Goal: Information Seeking & Learning: Learn about a topic

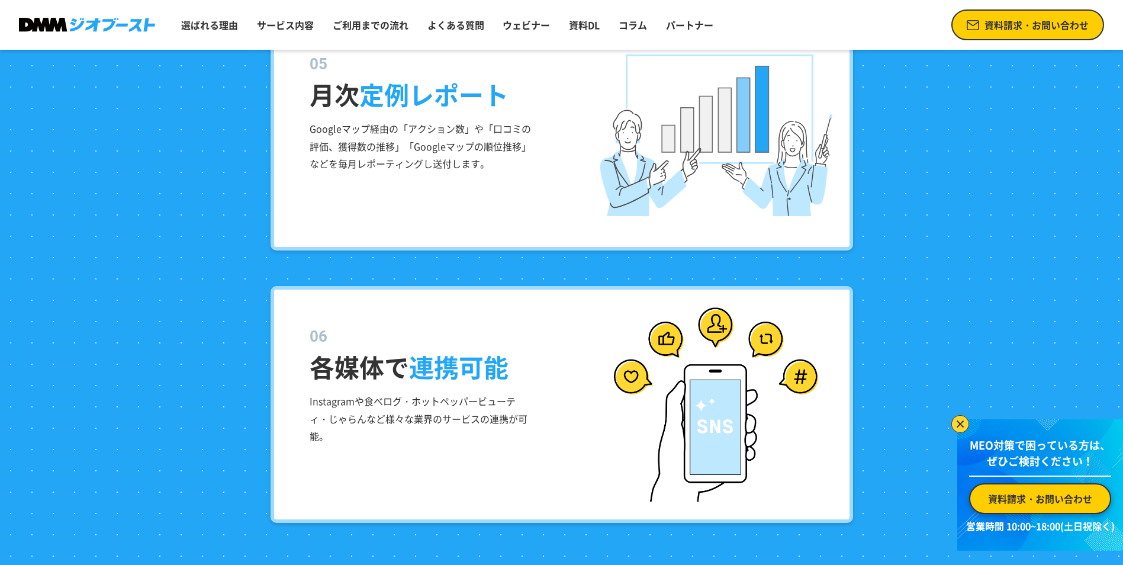
scroll to position [2407, 0]
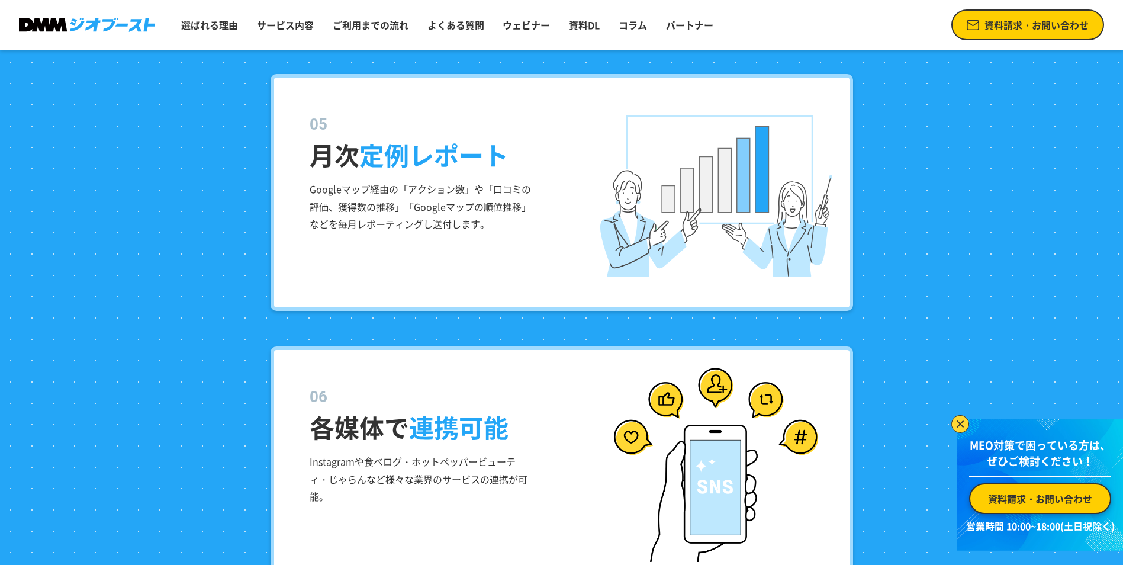
click at [964, 425] on img at bounding box center [961, 424] width 18 height 18
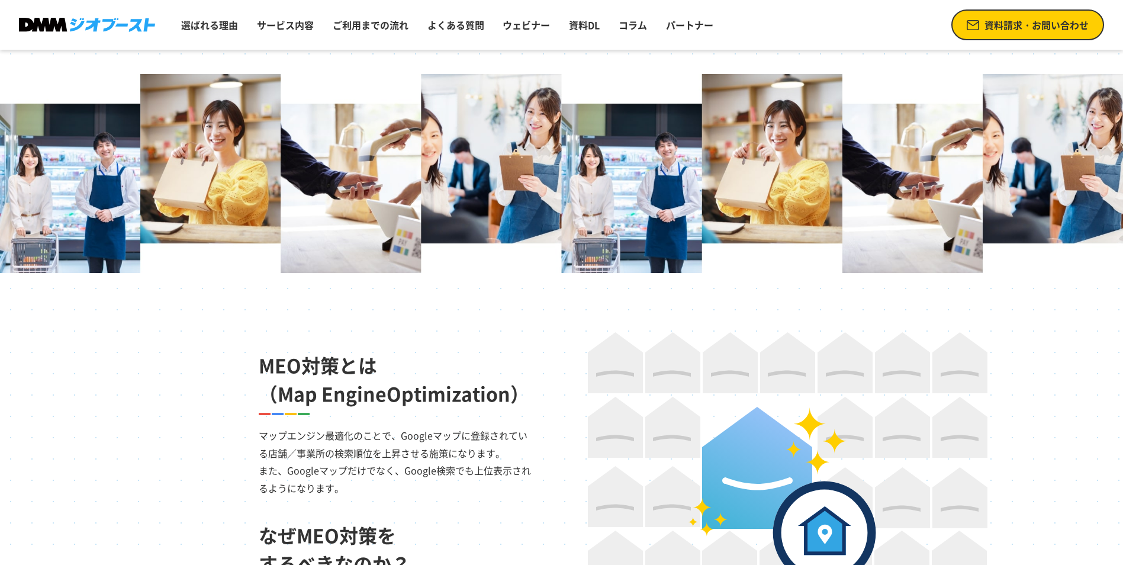
scroll to position [391, 0]
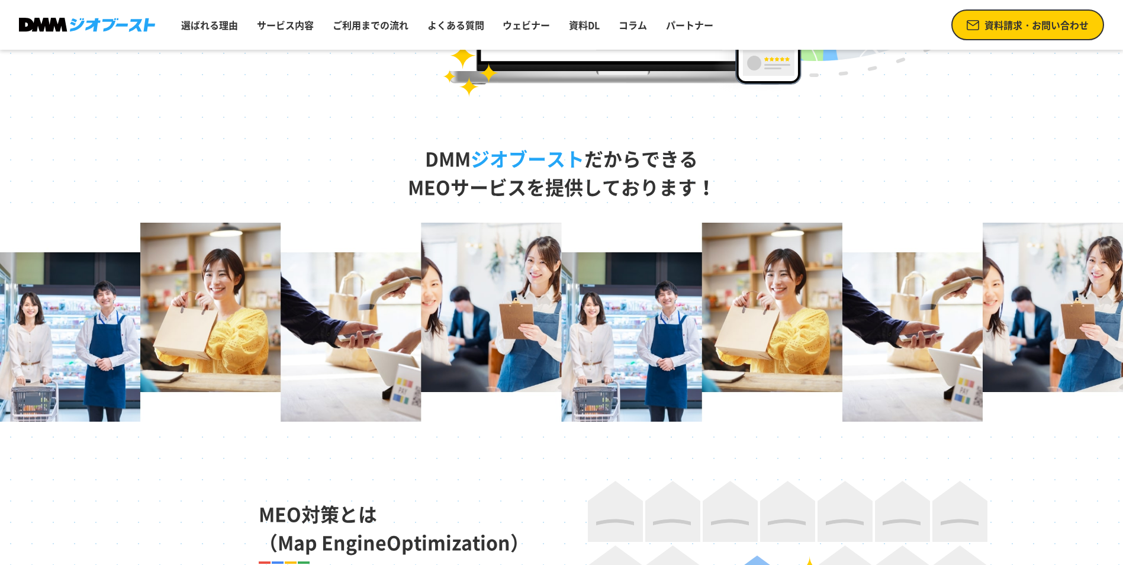
click at [79, 25] on img at bounding box center [87, 25] width 136 height 15
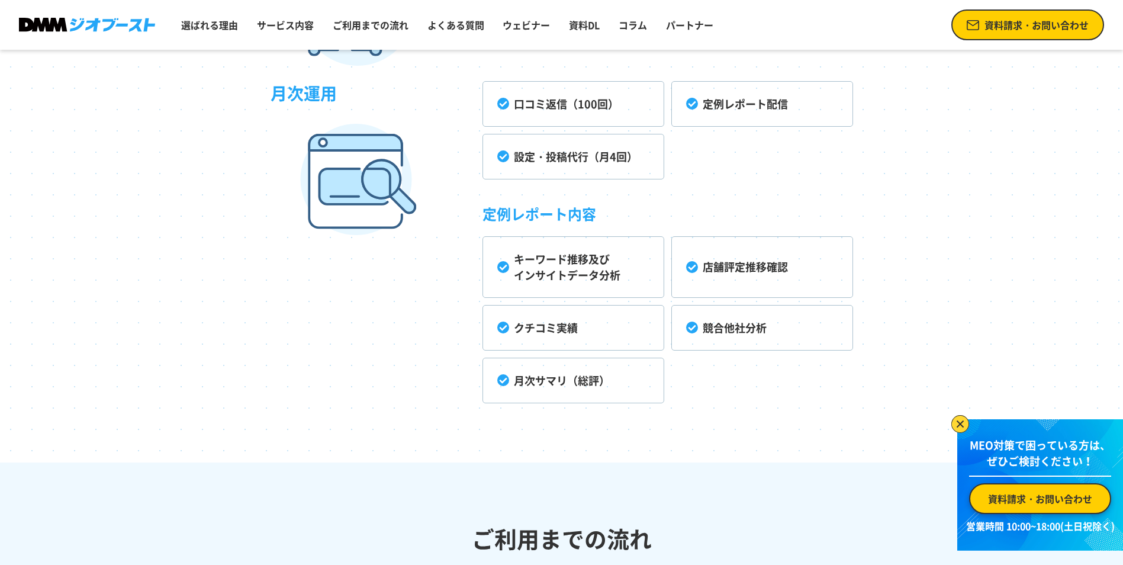
scroll to position [3754, 0]
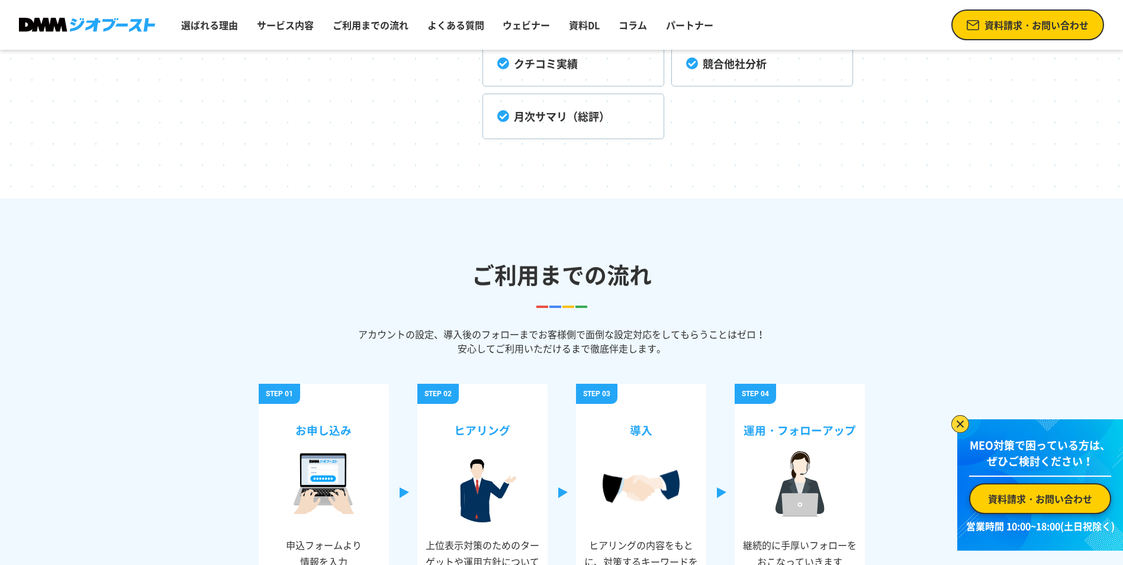
click at [964, 418] on img at bounding box center [961, 424] width 18 height 18
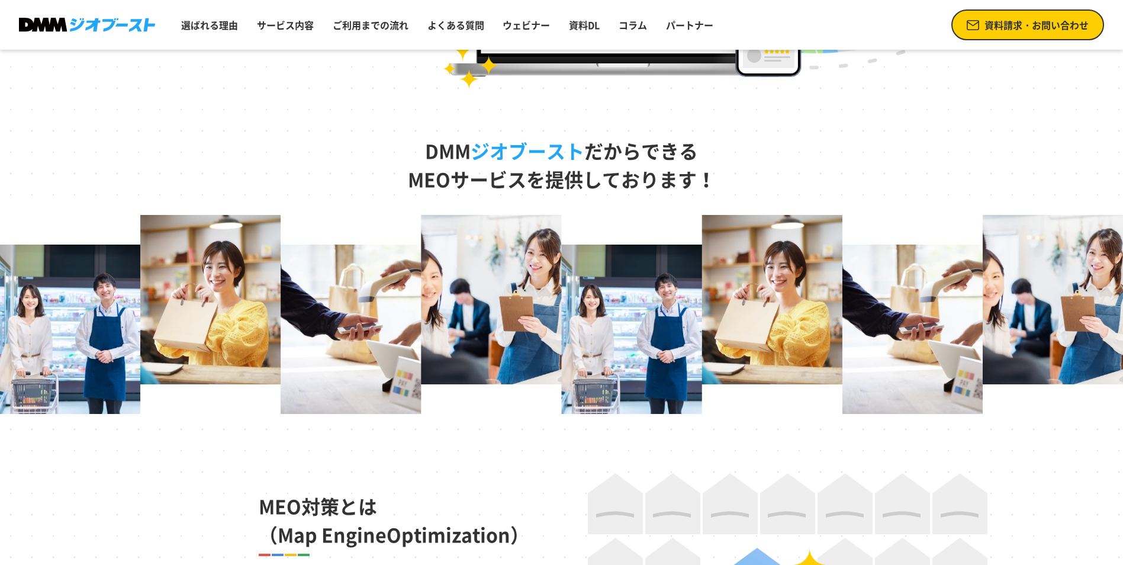
scroll to position [244, 0]
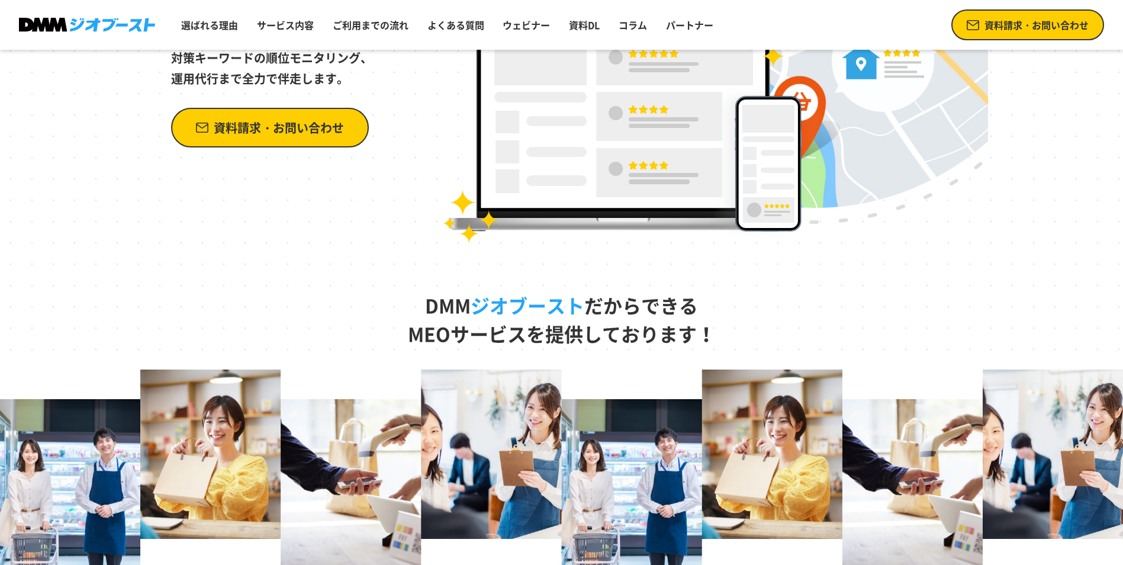
click at [76, 31] on img at bounding box center [87, 25] width 136 height 15
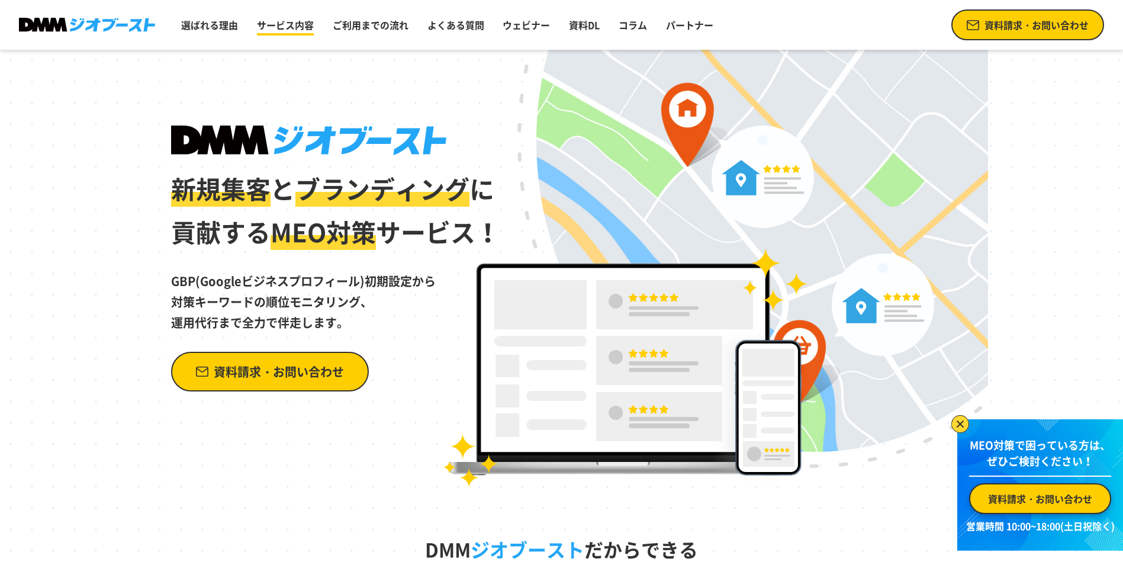
click at [298, 23] on link "サービス内容" at bounding box center [285, 25] width 66 height 24
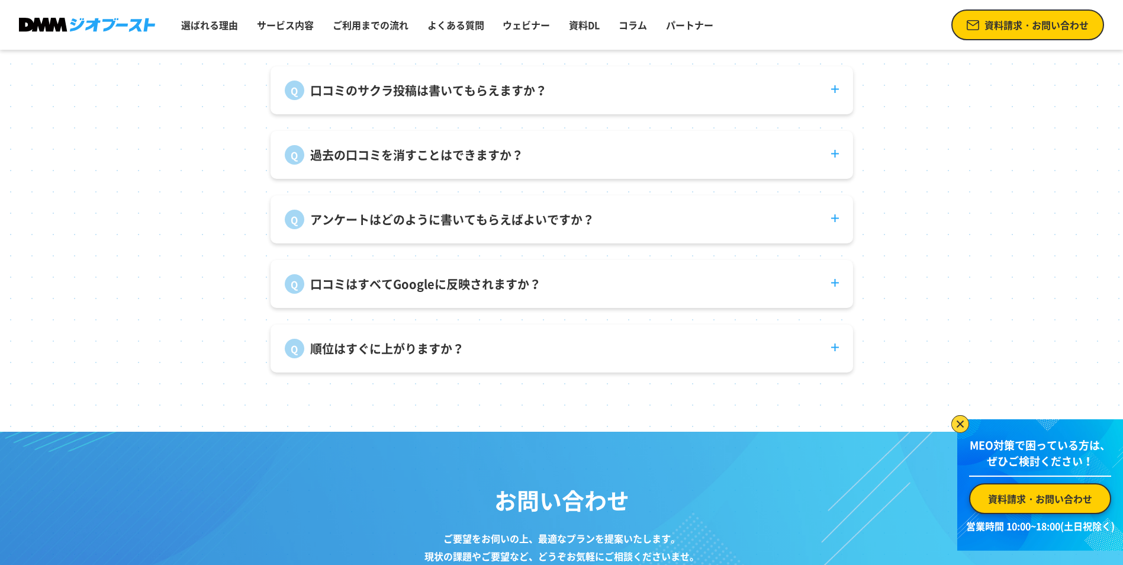
scroll to position [4791, 0]
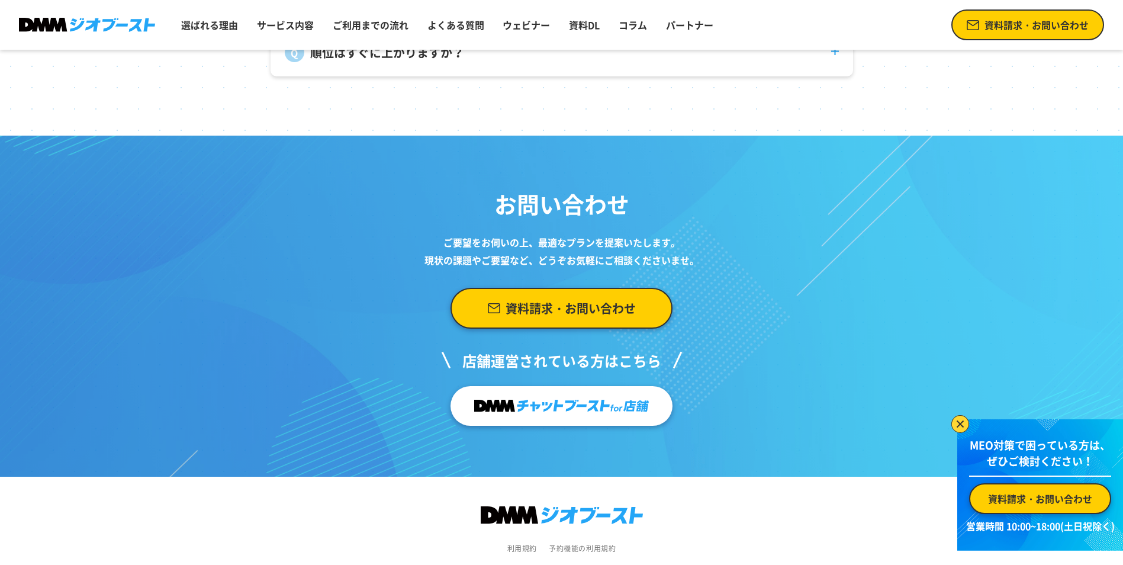
click at [959, 419] on img at bounding box center [961, 424] width 18 height 18
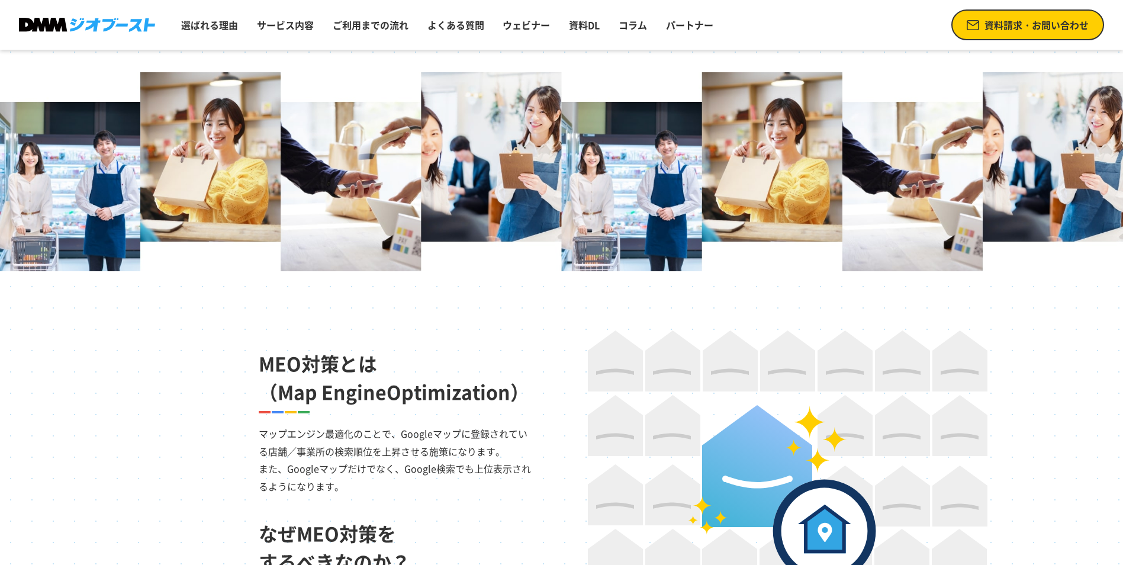
scroll to position [202, 0]
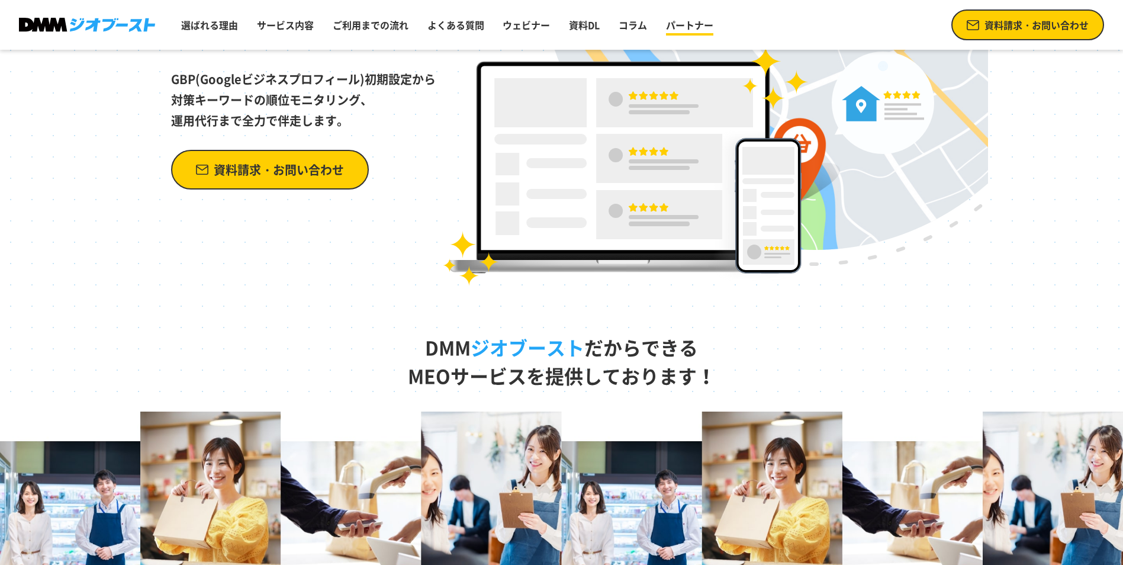
click at [672, 18] on link "パートナー" at bounding box center [690, 25] width 57 height 24
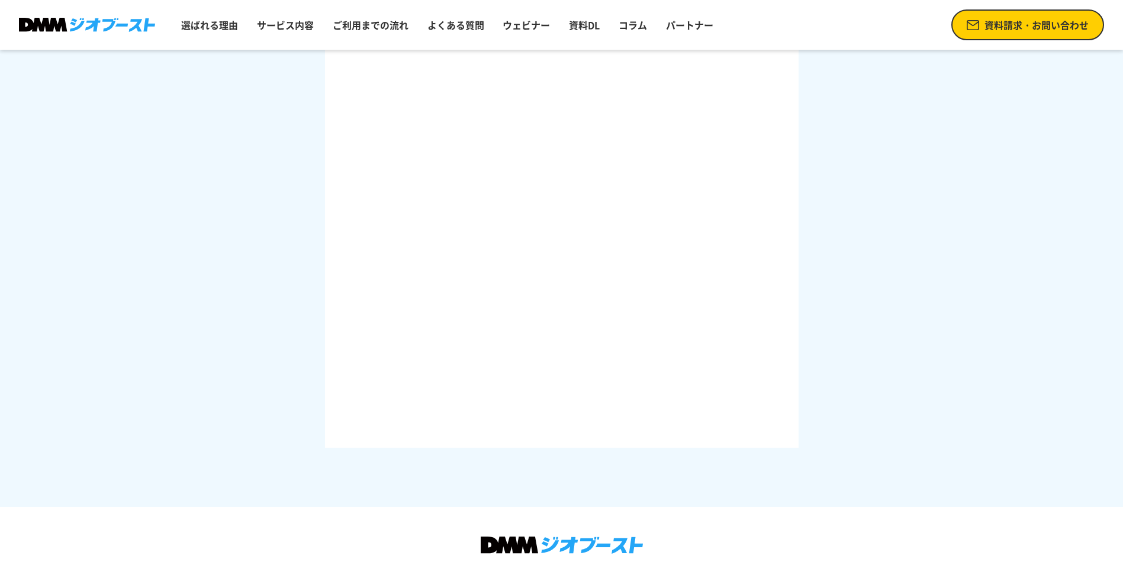
scroll to position [1739, 0]
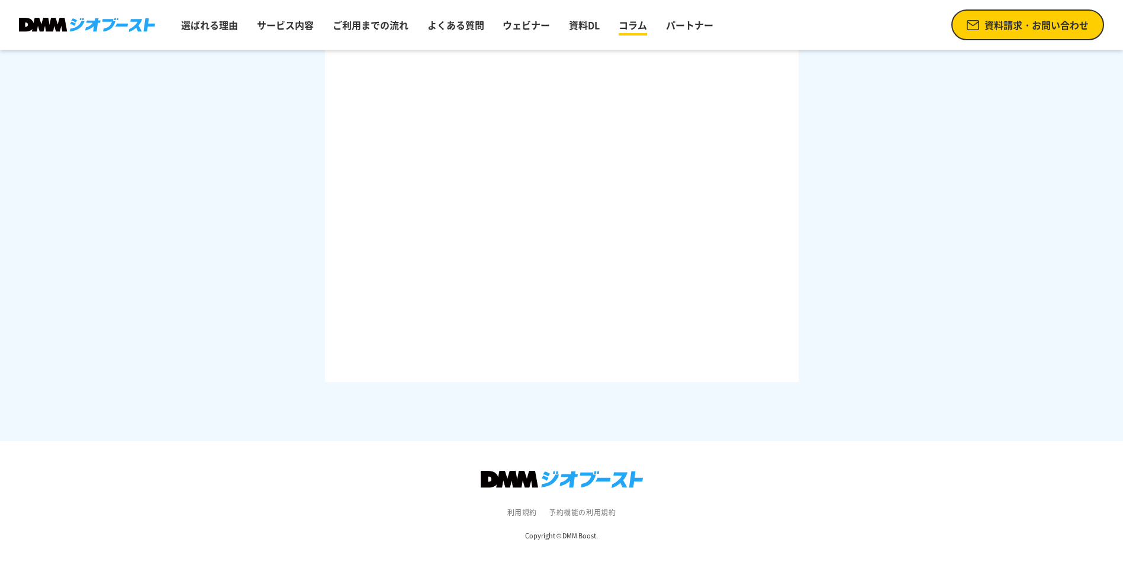
click at [640, 30] on link "コラム" at bounding box center [633, 25] width 38 height 24
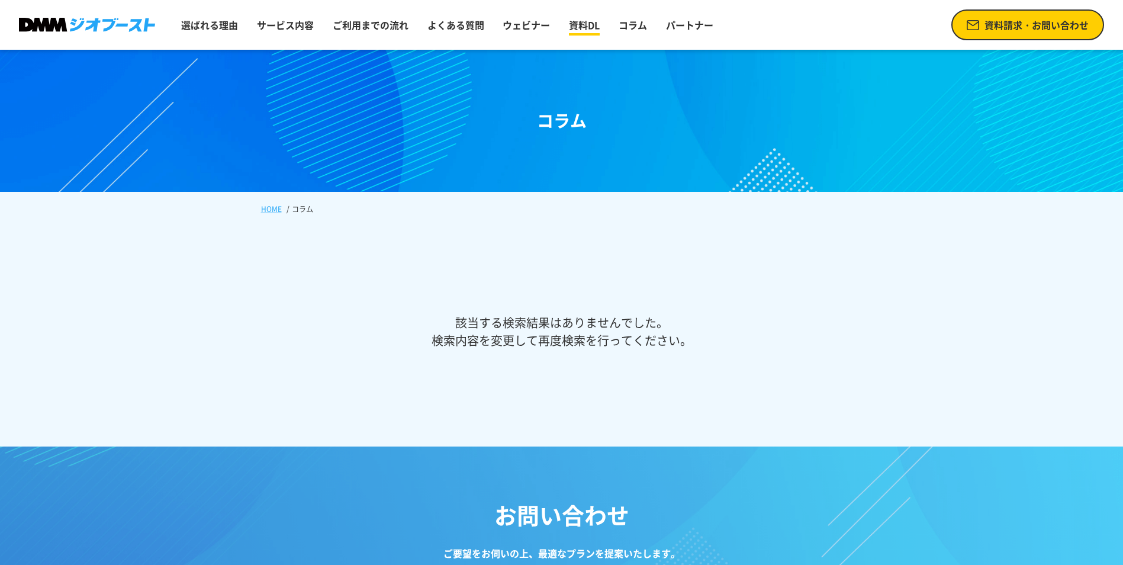
click at [573, 31] on link "資料DL" at bounding box center [584, 25] width 40 height 24
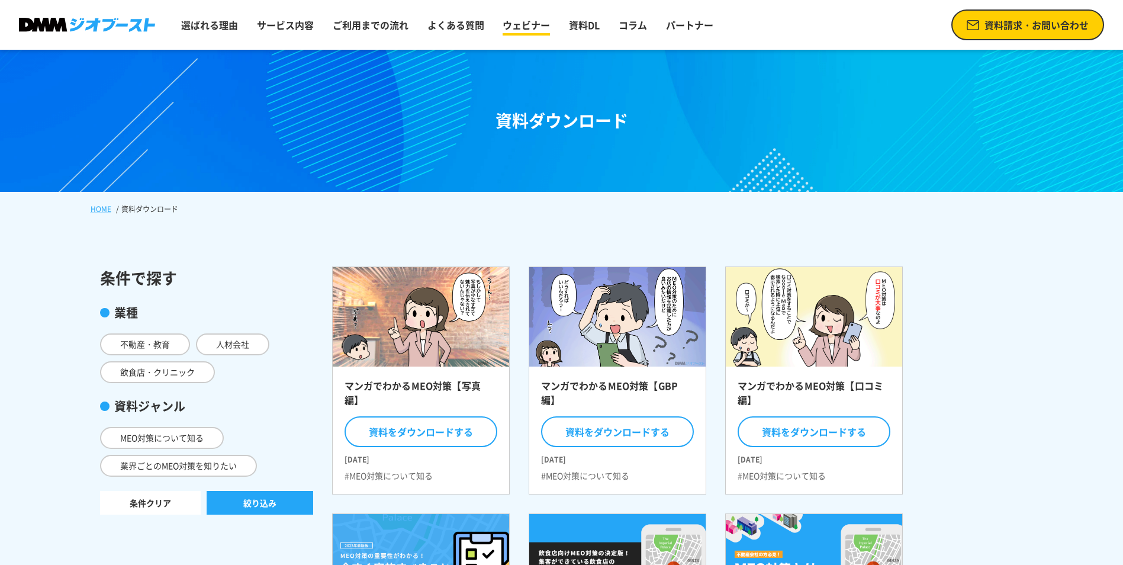
click at [530, 19] on link "ウェビナー" at bounding box center [526, 25] width 57 height 24
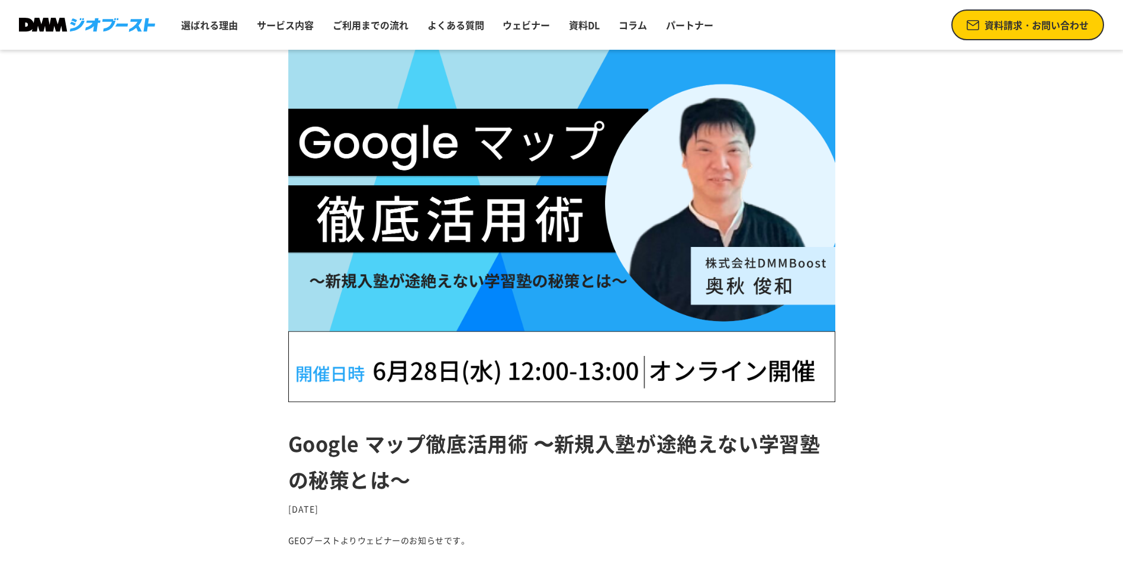
scroll to position [237, 0]
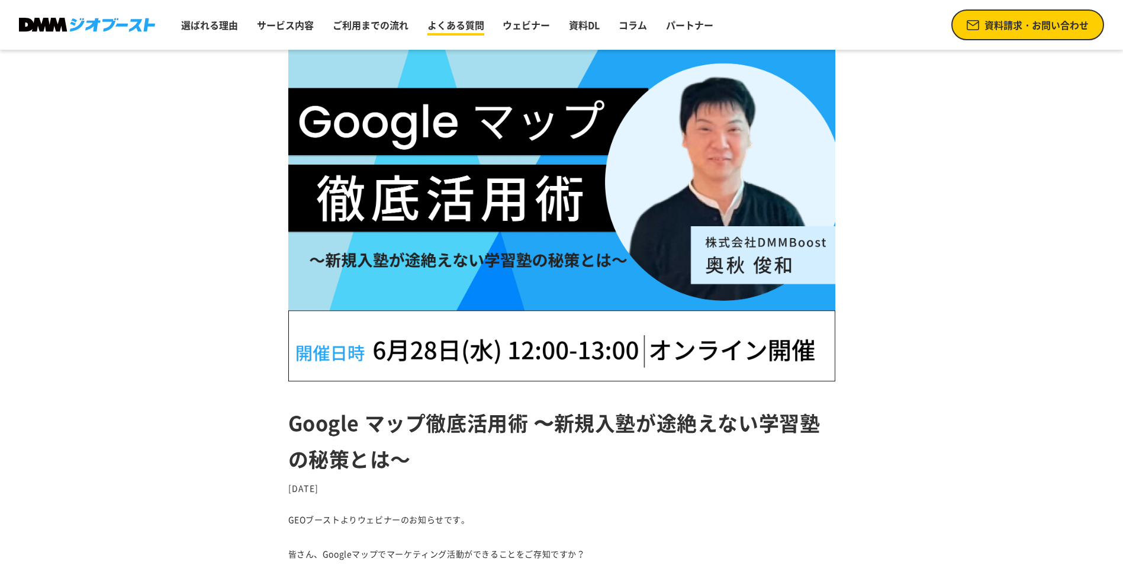
click at [470, 30] on link "よくある質問" at bounding box center [456, 25] width 66 height 24
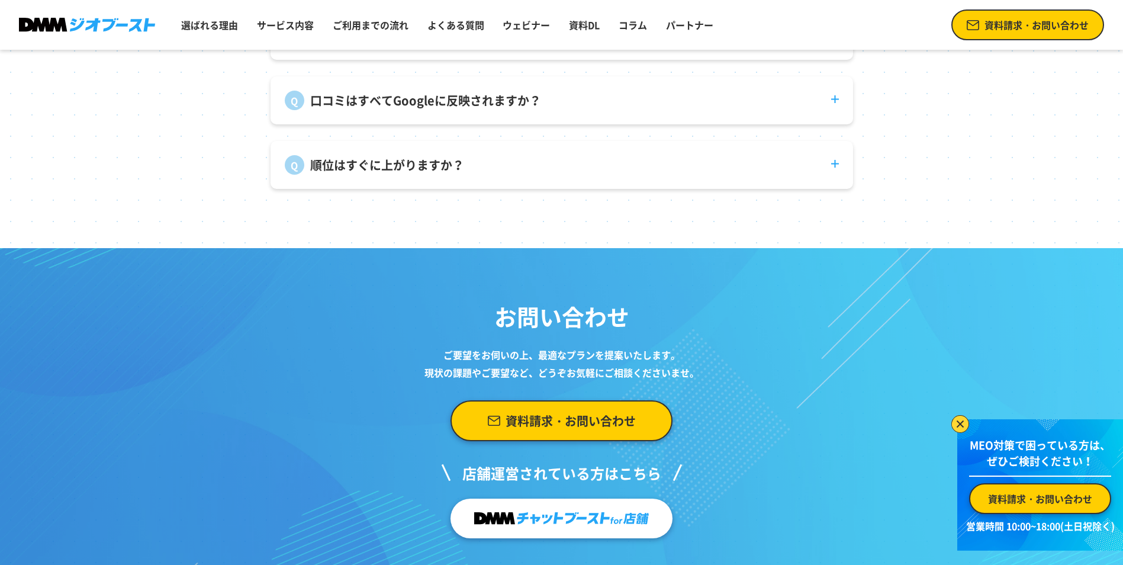
scroll to position [4836, 0]
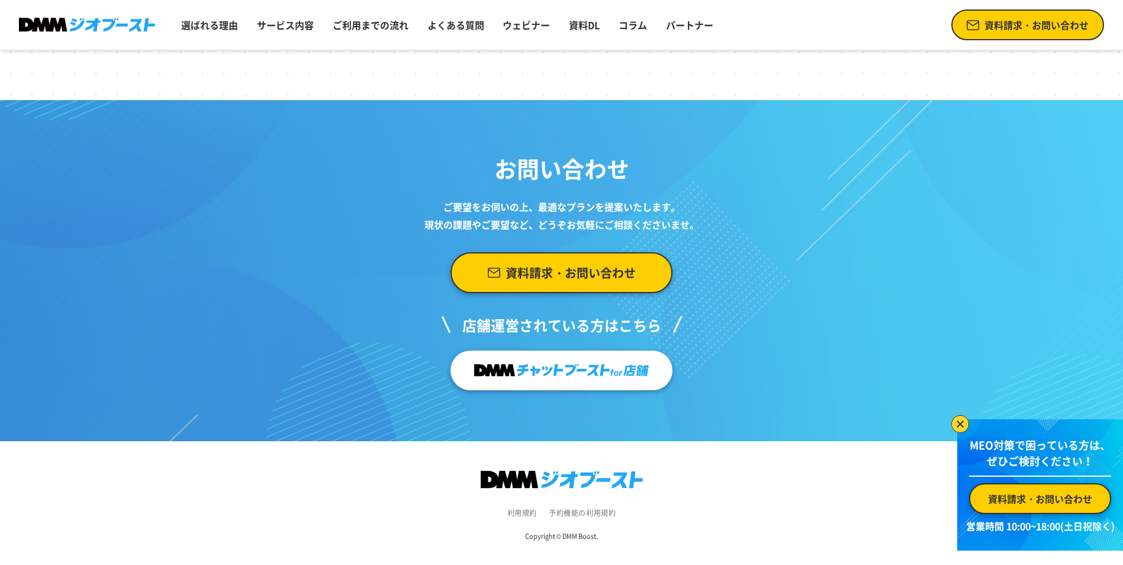
click at [94, 26] on img at bounding box center [87, 25] width 136 height 15
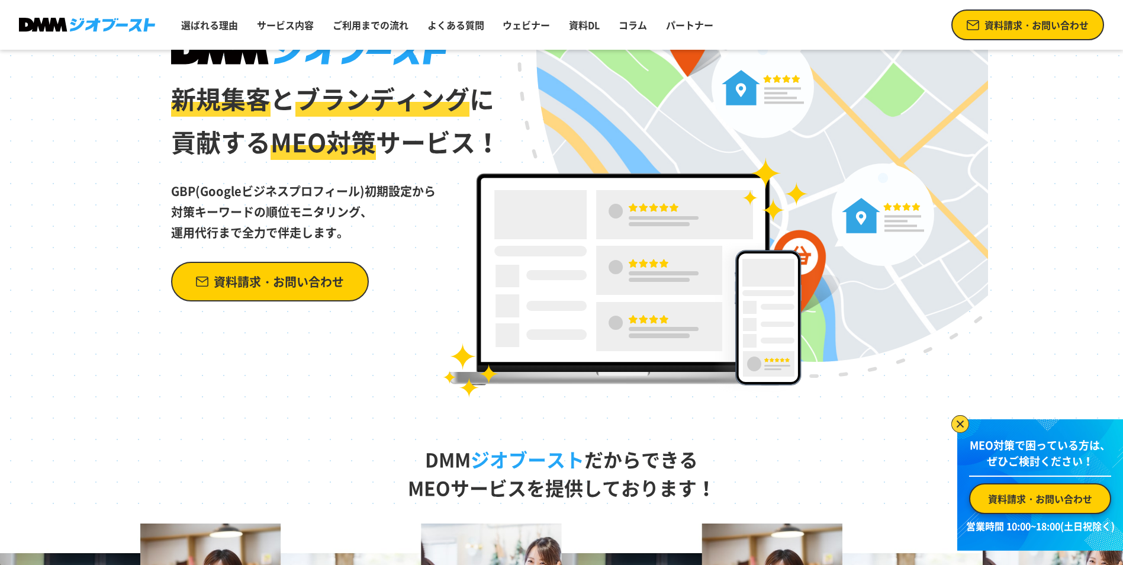
scroll to position [296, 0]
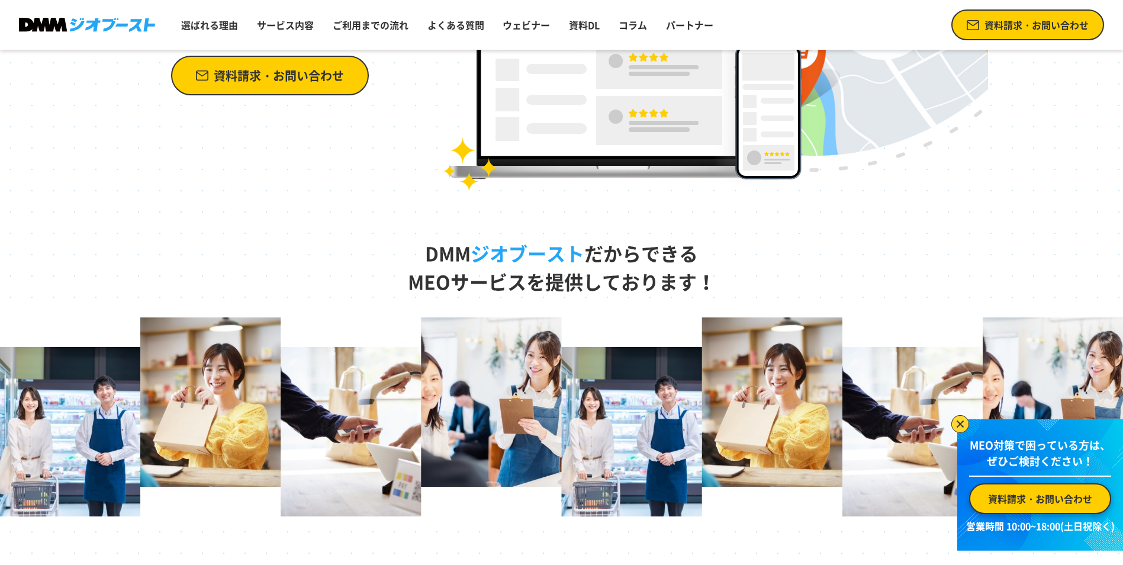
click at [968, 420] on img at bounding box center [961, 424] width 18 height 18
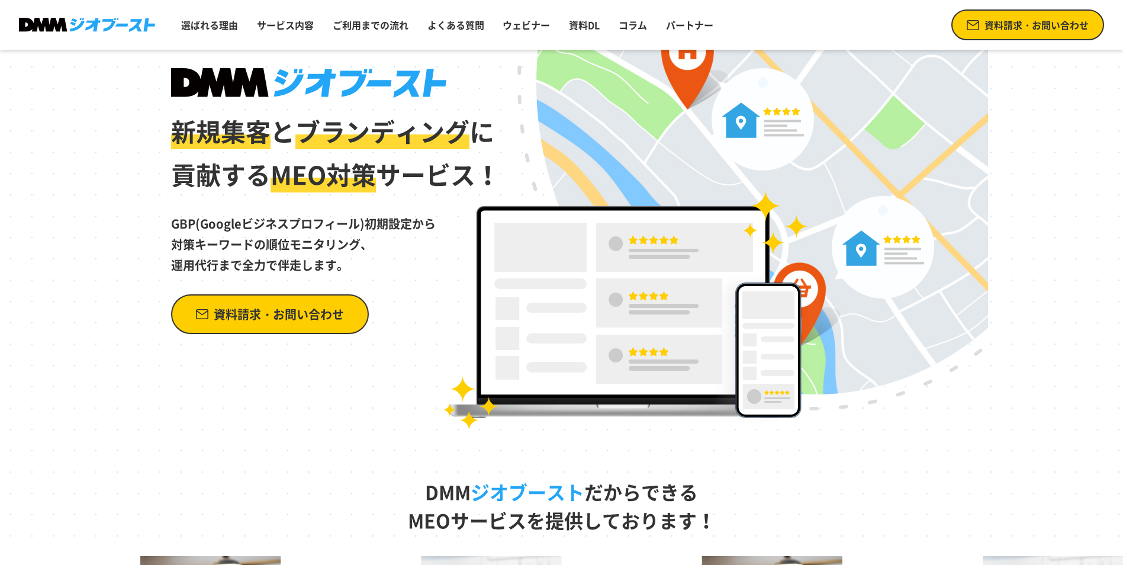
scroll to position [0, 0]
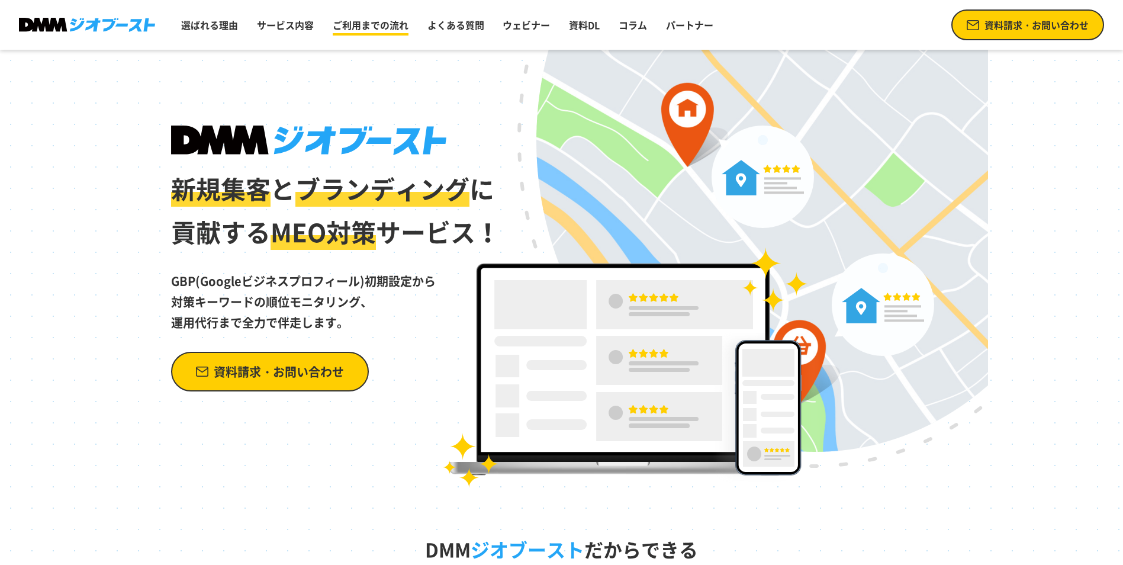
click at [383, 29] on link "ご利用までの流れ" at bounding box center [370, 25] width 85 height 24
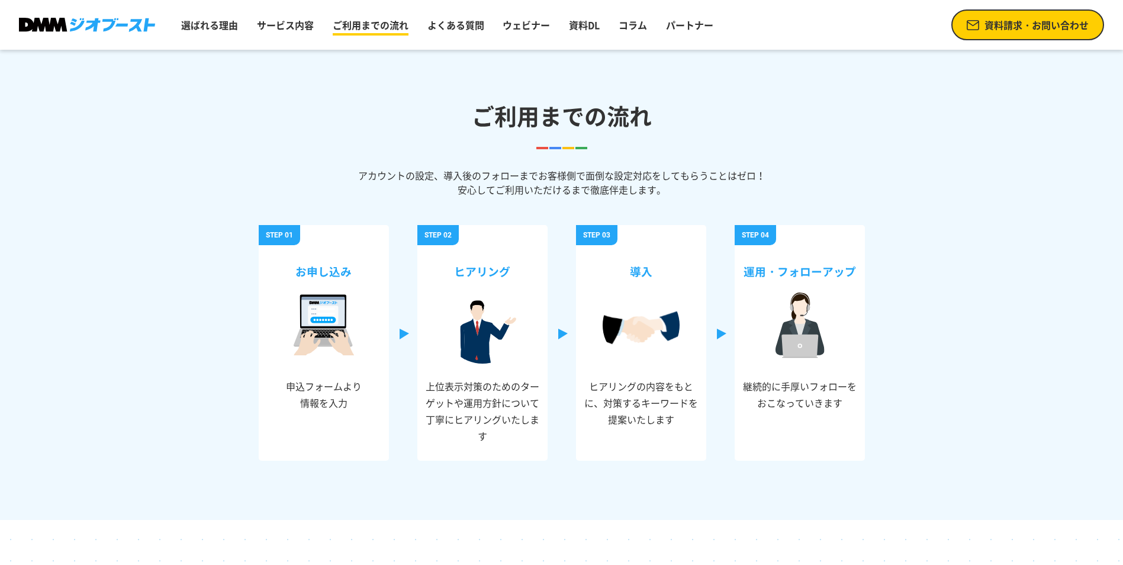
scroll to position [3917, 0]
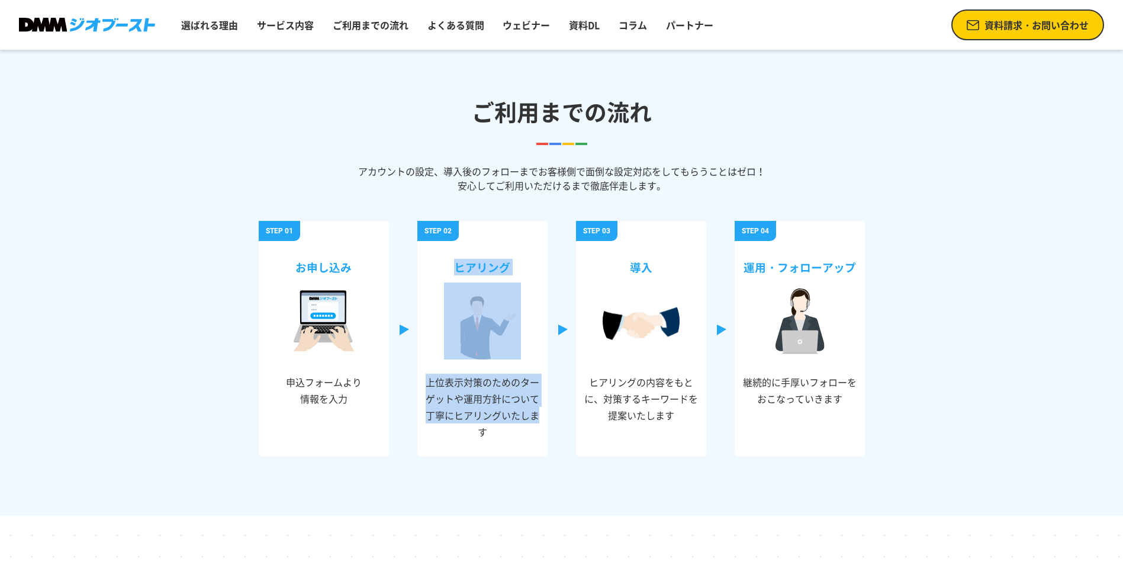
drag, startPoint x: 356, startPoint y: 467, endPoint x: 500, endPoint y: 463, distance: 144.0
click at [494, 466] on div "アカウントの設定、導入後のフォローまでお客様側で面倒な設定対応をしてもらうことはゼロ！ 安心してご利用いただけるまで徹底伴走します。 お申し込み 申込フォーム…" at bounding box center [562, 330] width 606 height 371
click at [548, 482] on div "アカウントの設定、導入後のフォローまでお客様側で面倒な設定対応をしてもらうことはゼロ！ 安心してご利用いただけるまで徹底伴走します。 お申し込み 申込フォーム…" at bounding box center [562, 330] width 606 height 371
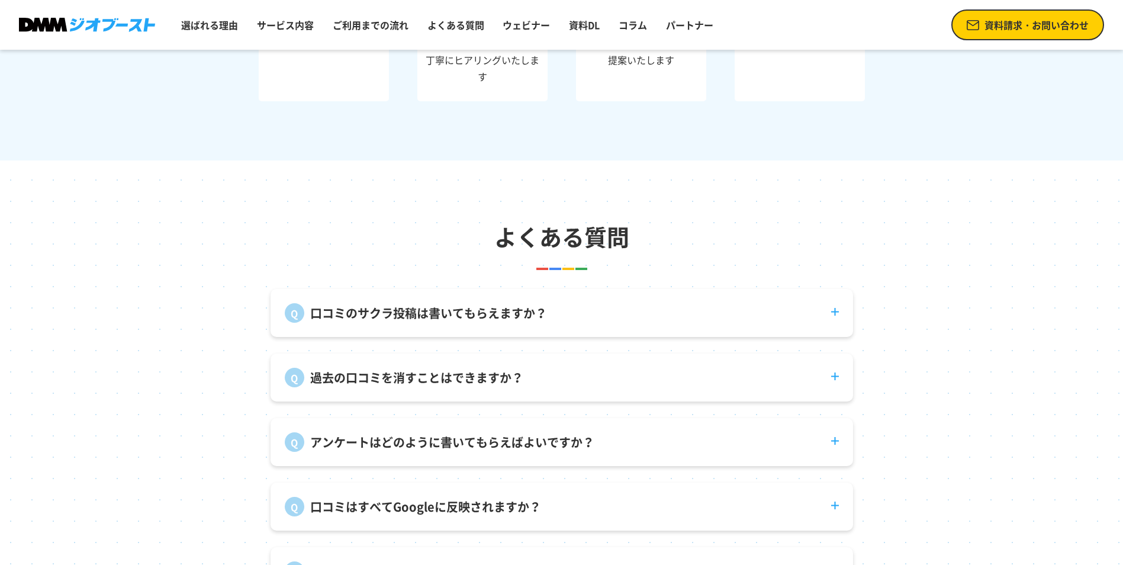
scroll to position [4450, 0]
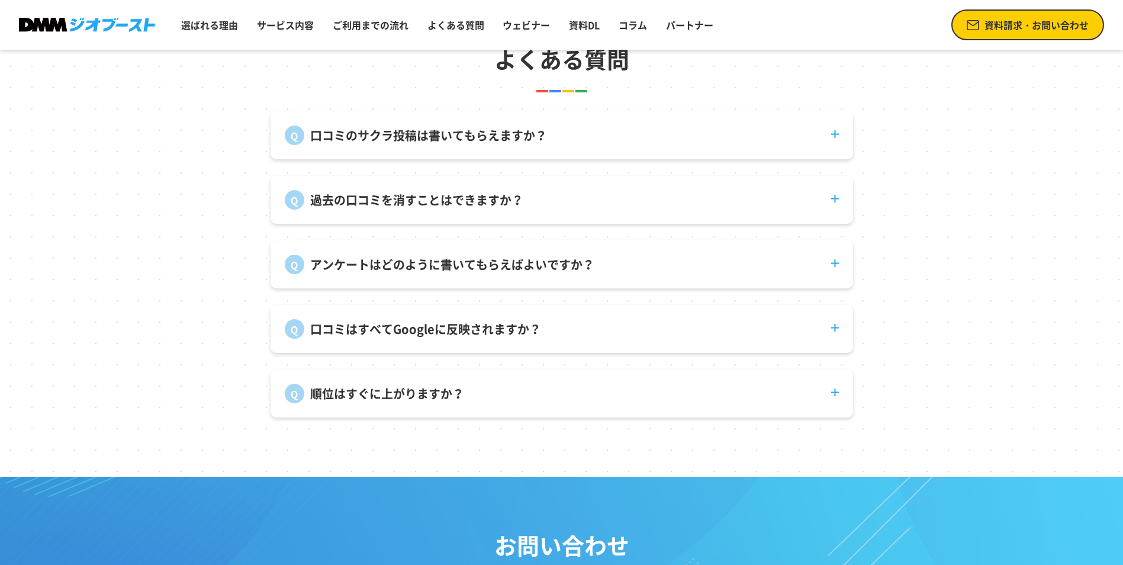
click at [505, 141] on p "口コミのサクラ投稿は書いてもらえますか？" at bounding box center [428, 136] width 237 height 18
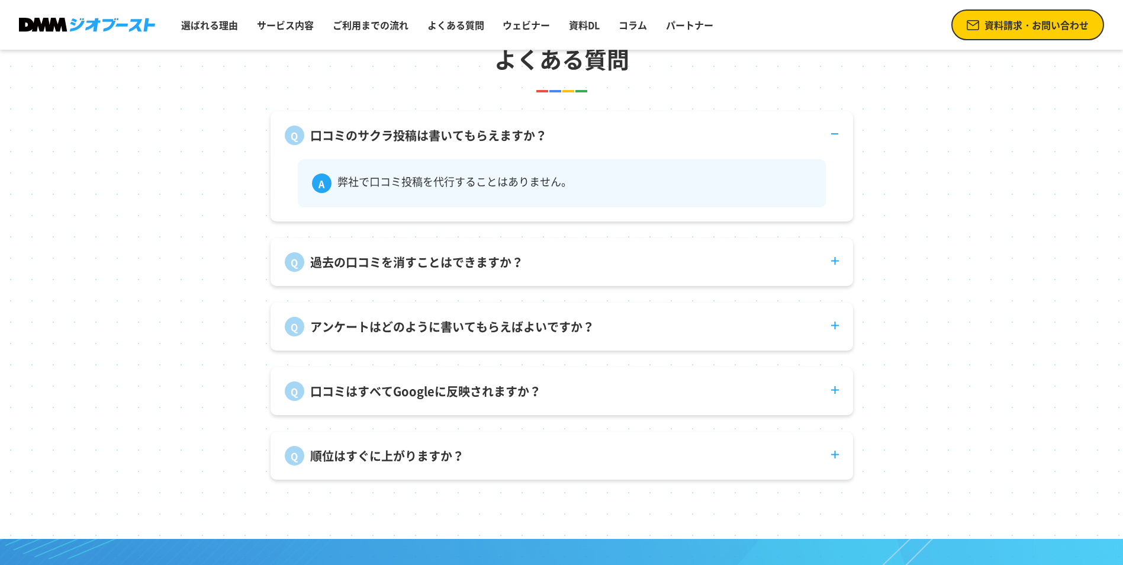
click at [537, 266] on dt "過去の口コミを消すことはできますか？" at bounding box center [562, 255] width 583 height 34
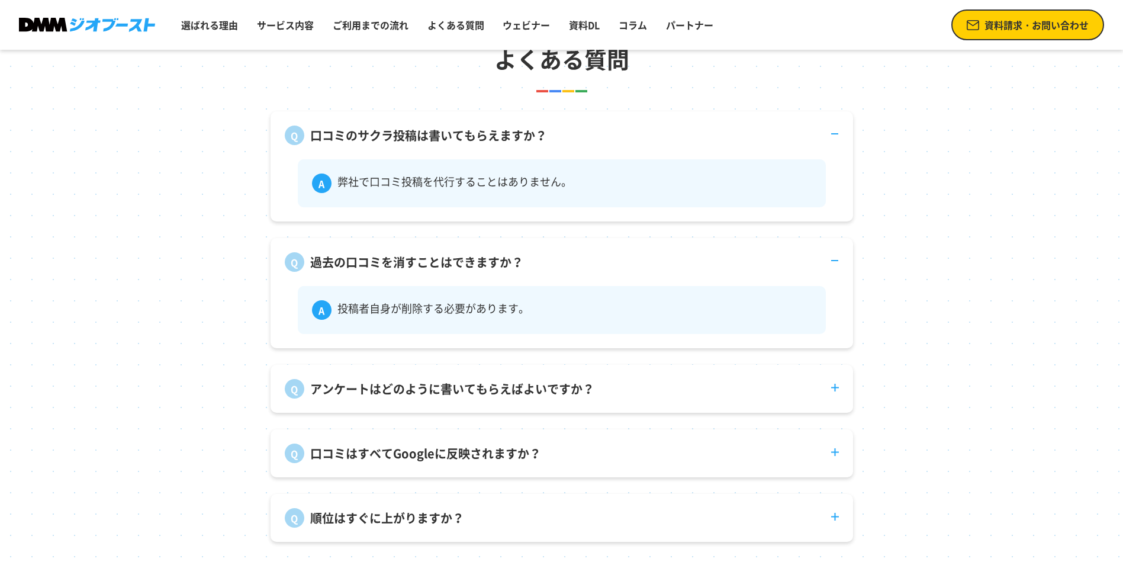
click at [536, 389] on p "アンケートはどのように書いてもらえばよいですか？" at bounding box center [452, 389] width 284 height 18
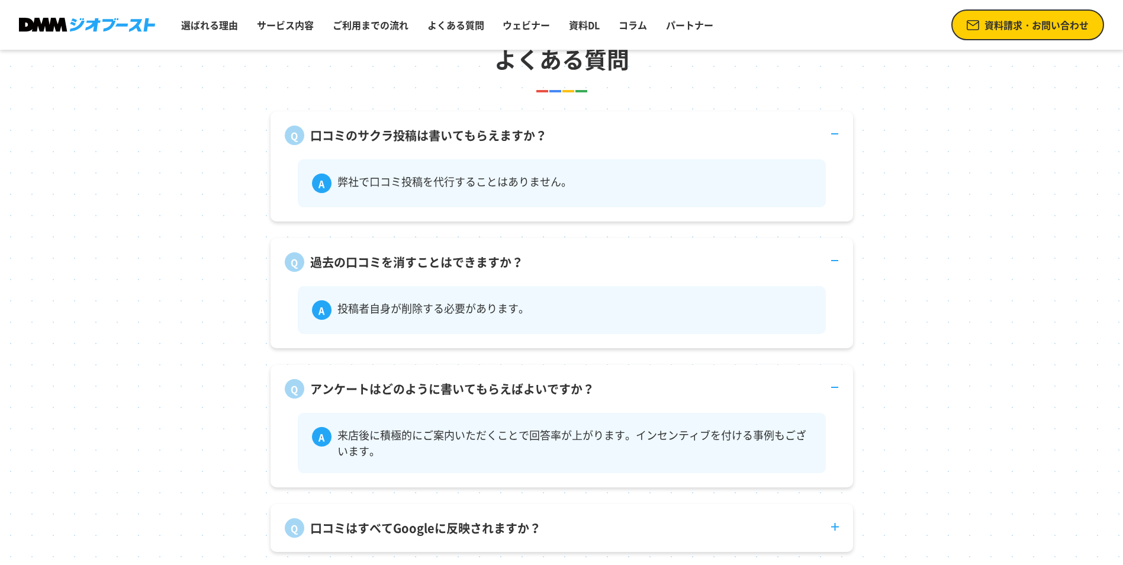
scroll to position [4569, 0]
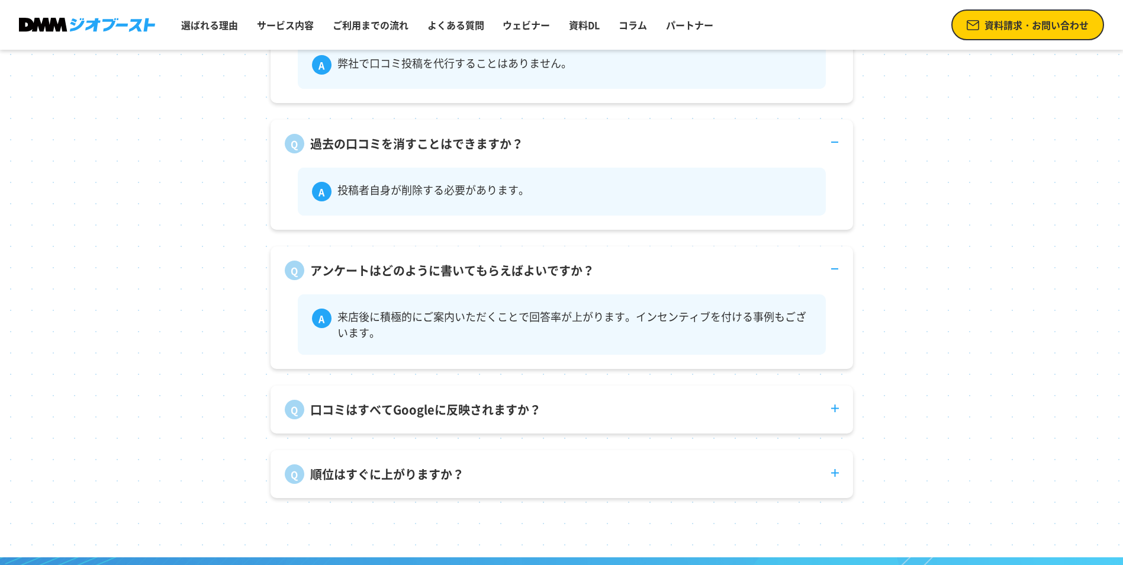
click at [543, 419] on dt "口コミはすべてGoogleに反映されますか？" at bounding box center [562, 403] width 583 height 34
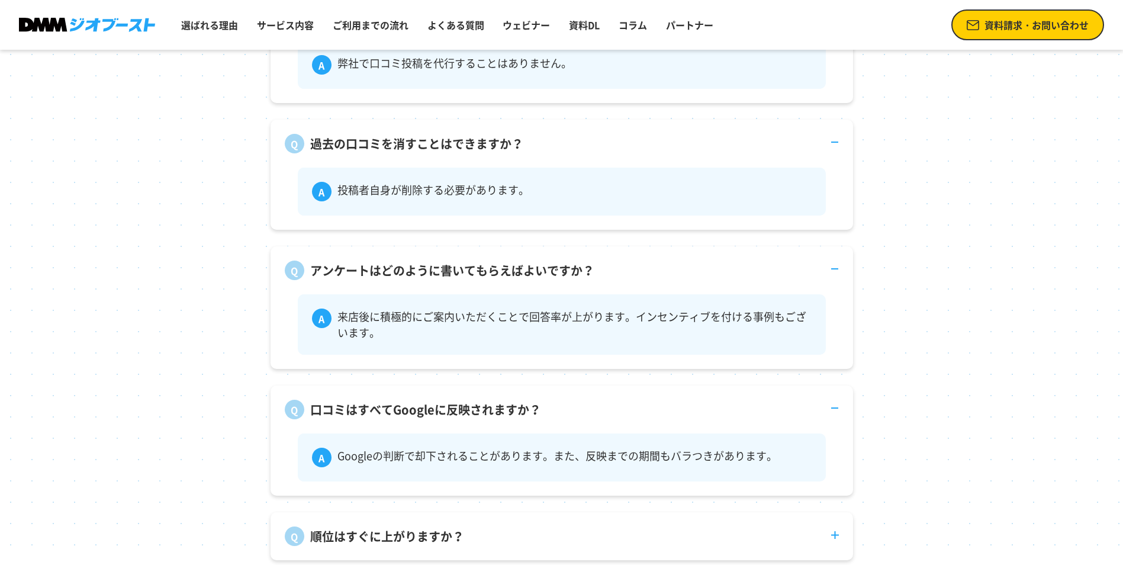
scroll to position [4687, 0]
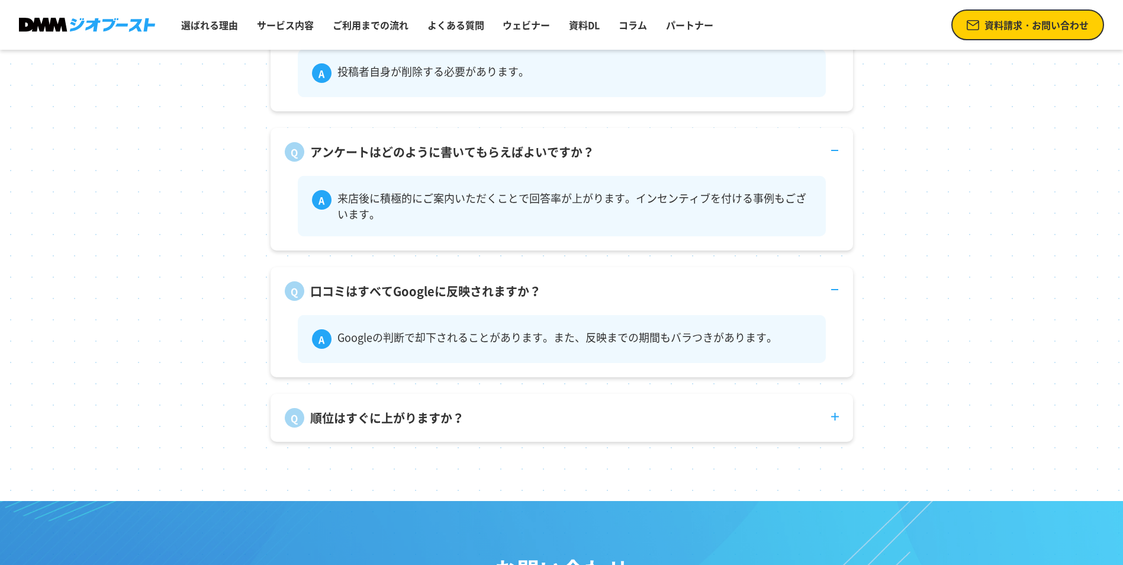
click at [551, 428] on dt "順位はすぐに上がりますか？" at bounding box center [562, 411] width 583 height 34
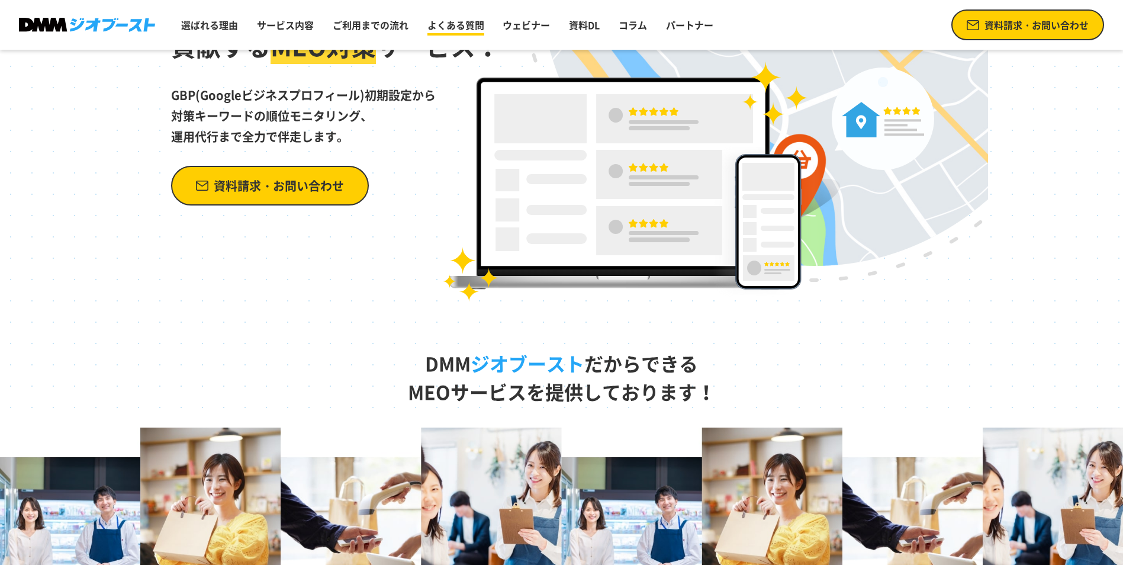
click at [451, 26] on link "よくある質問" at bounding box center [456, 25] width 66 height 24
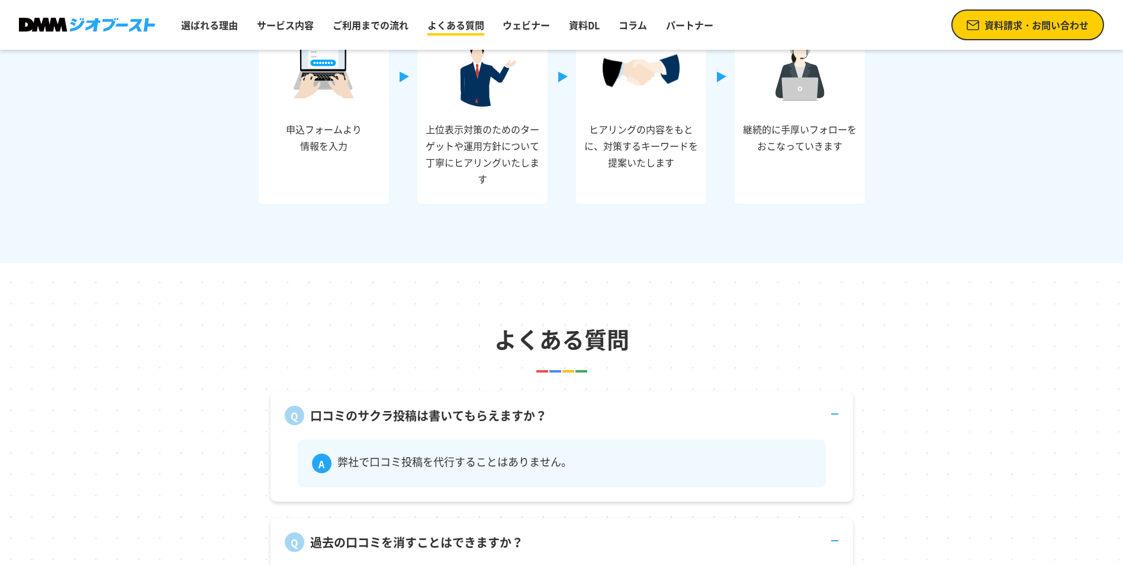
scroll to position [4406, 0]
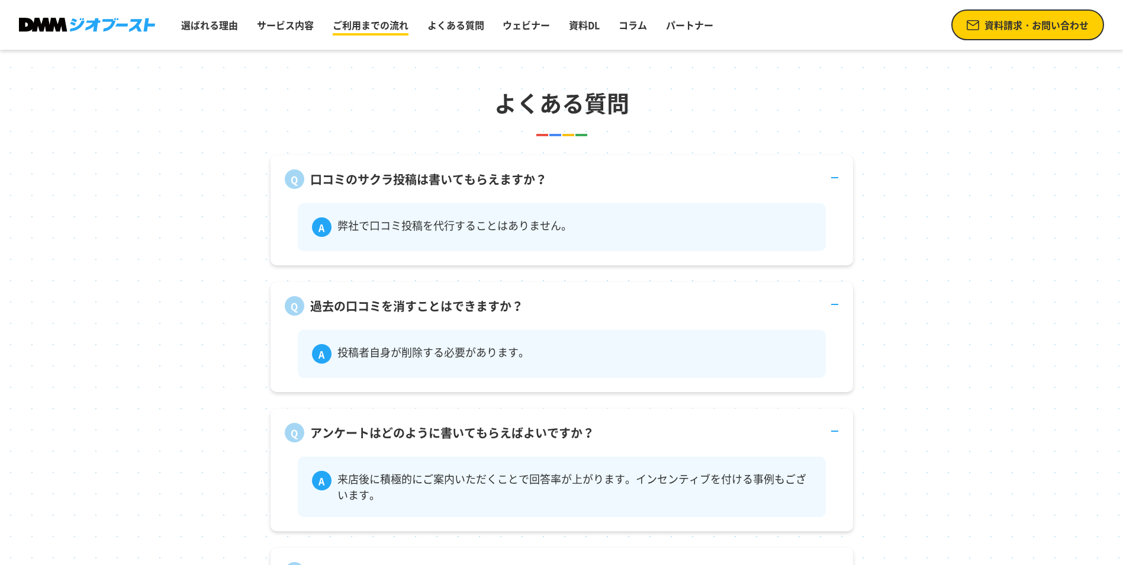
click at [383, 25] on link "ご利用までの流れ" at bounding box center [370, 25] width 85 height 24
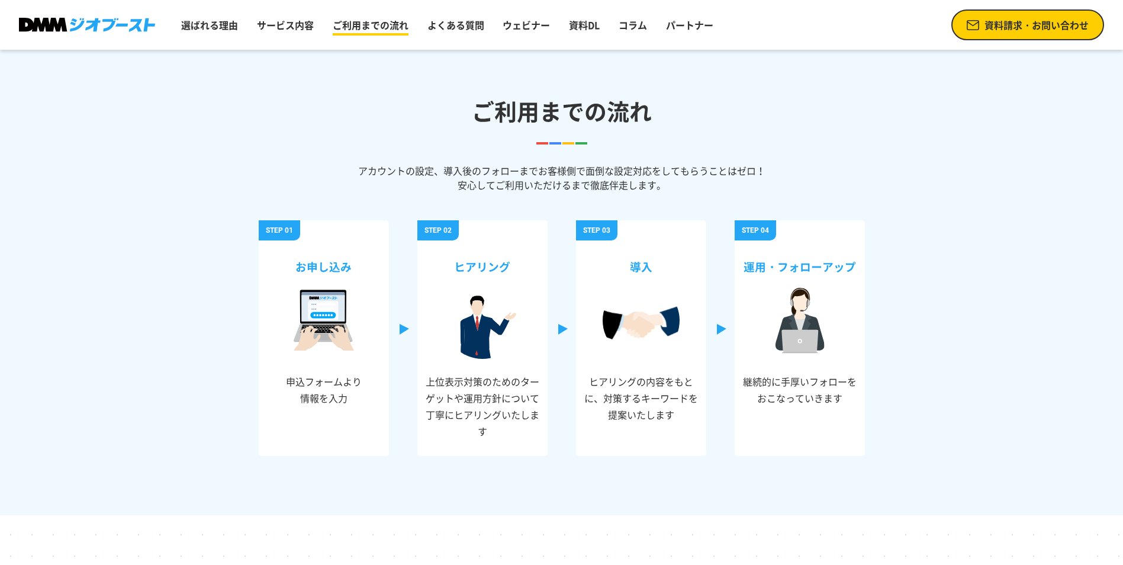
scroll to position [3917, 0]
click at [372, 27] on link "ご利用までの流れ" at bounding box center [370, 25] width 85 height 24
drag, startPoint x: 891, startPoint y: 174, endPoint x: 307, endPoint y: 170, distance: 584.6
click at [307, 170] on section "ご利用までの流れ アカウントの設定、導入後のフォローまでお客様側で面倒な設定対応をしてもらうことはゼロ！ 安心してご利用いただけるまで徹底伴走します。 お申し…" at bounding box center [561, 276] width 1123 height 480
click at [307, 170] on p "アカウントの設定、導入後のフォローまでお客様側で面倒な設定対応をしてもらうことはゼロ！ 安心してご利用いただけるまで徹底伴走します。" at bounding box center [562, 178] width 583 height 28
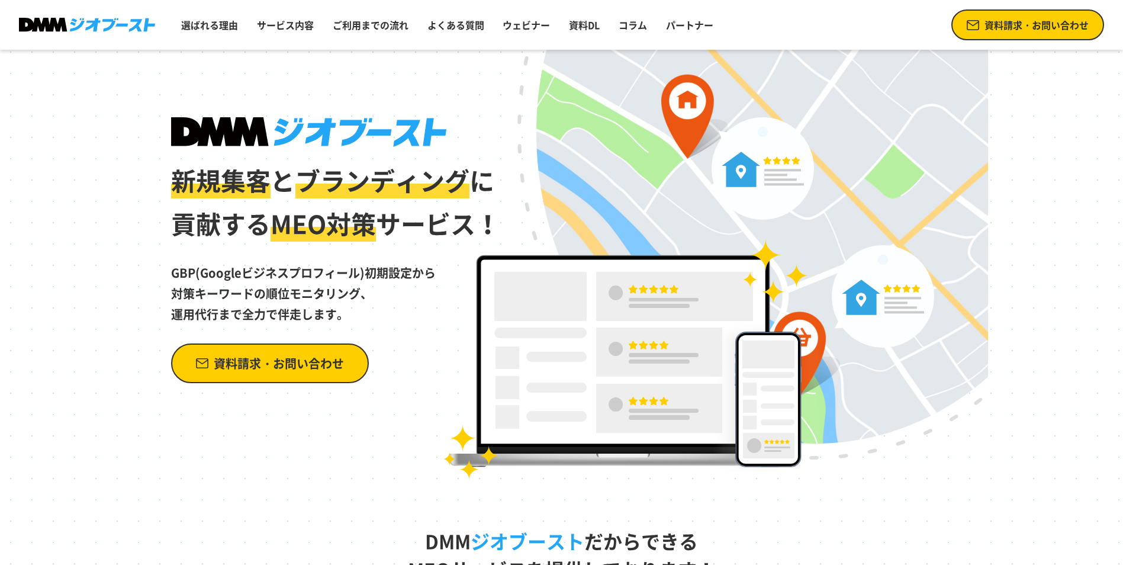
scroll to position [0, 0]
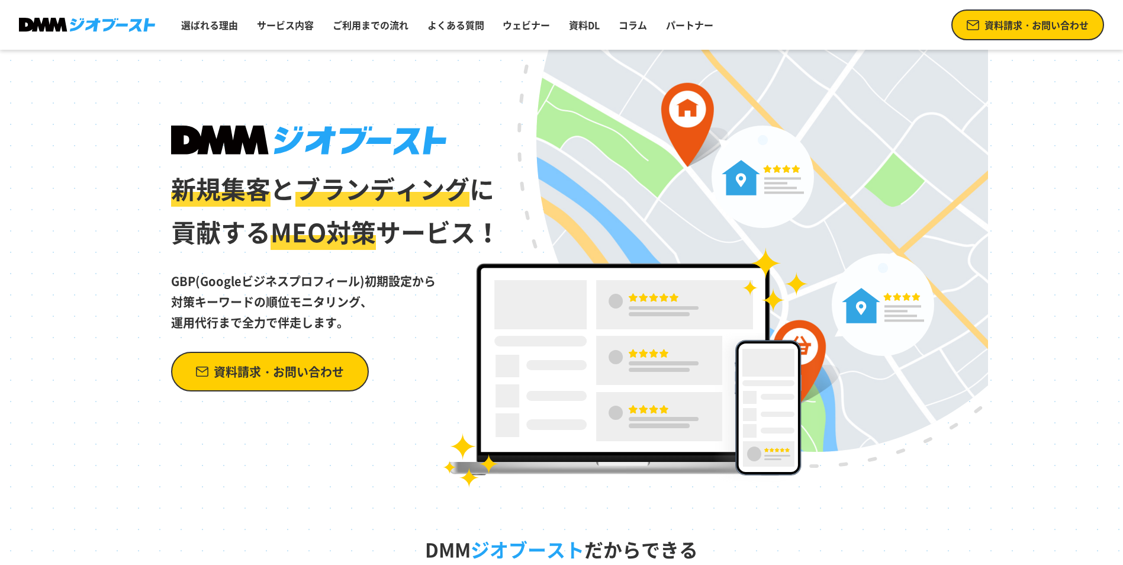
click at [89, 21] on img at bounding box center [87, 25] width 136 height 15
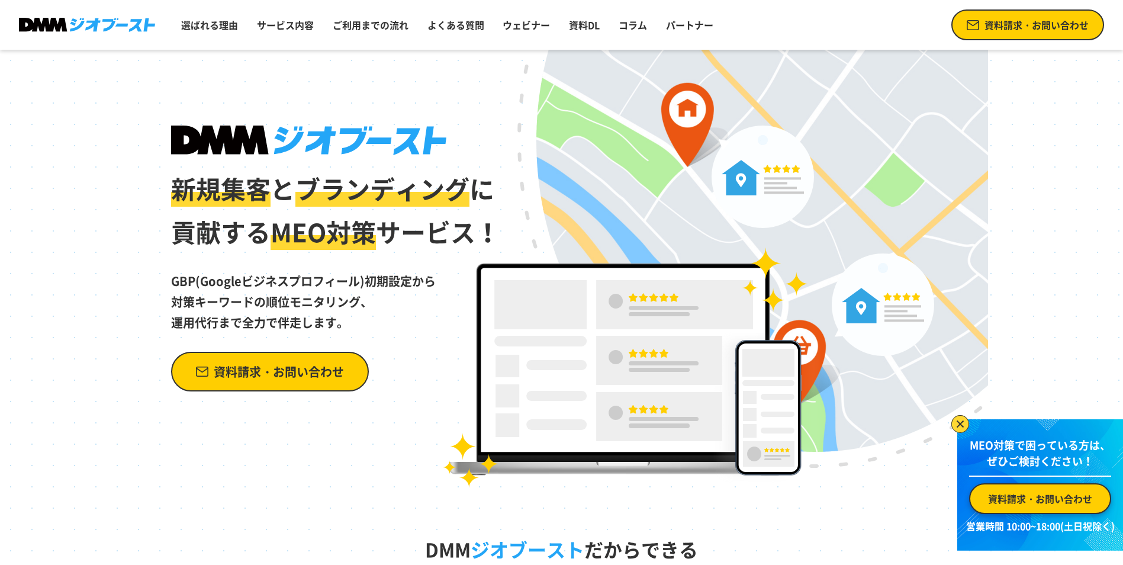
scroll to position [4836, 0]
click at [1067, 28] on span "資料請求・お問い合わせ" at bounding box center [1037, 25] width 104 height 14
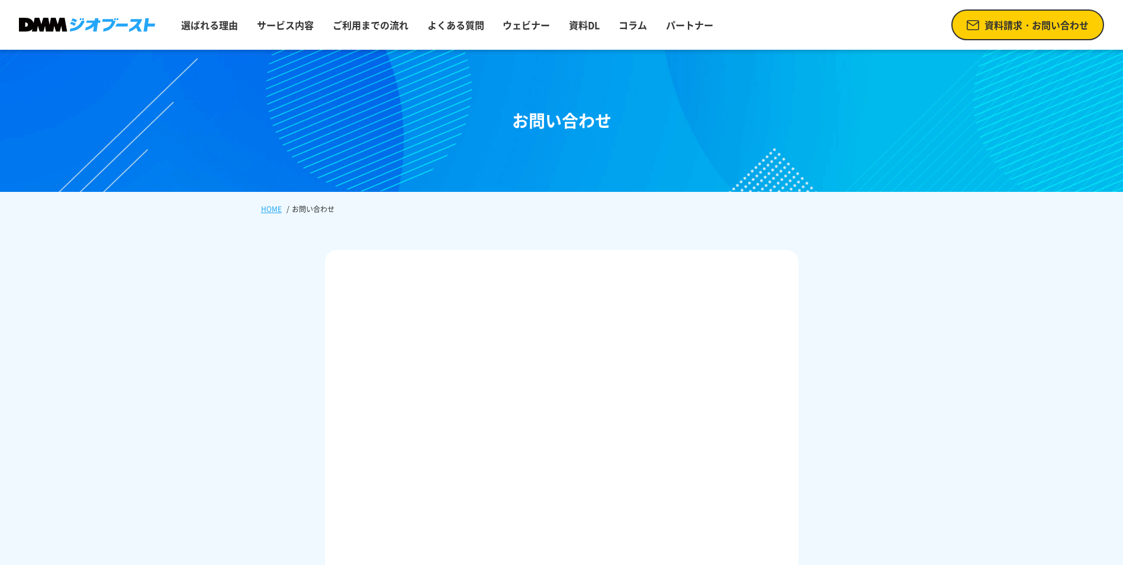
click at [265, 211] on link "HOME" at bounding box center [271, 209] width 21 height 11
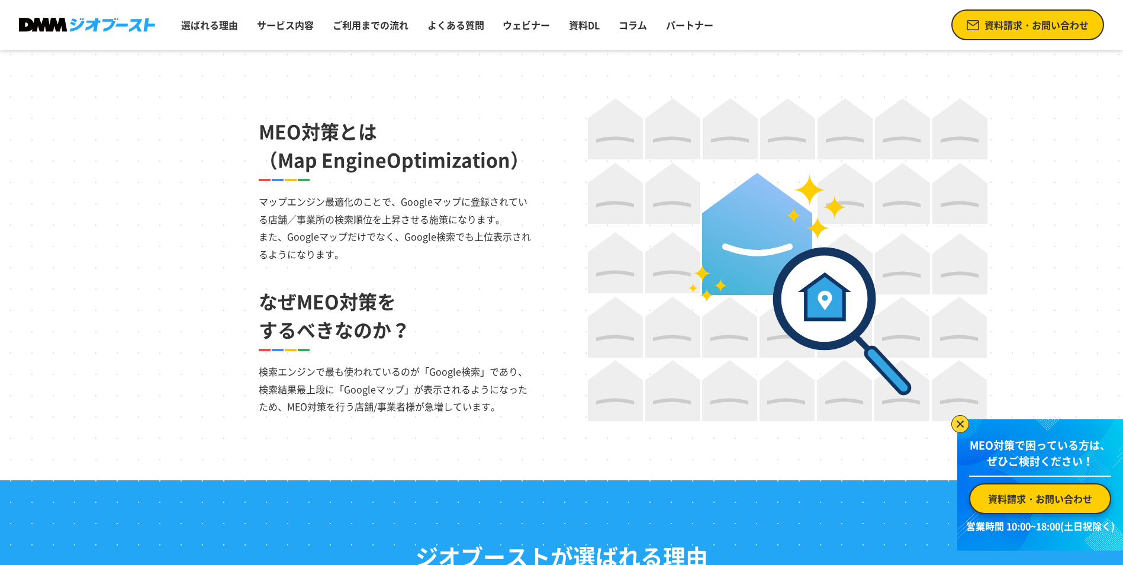
scroll to position [948, 0]
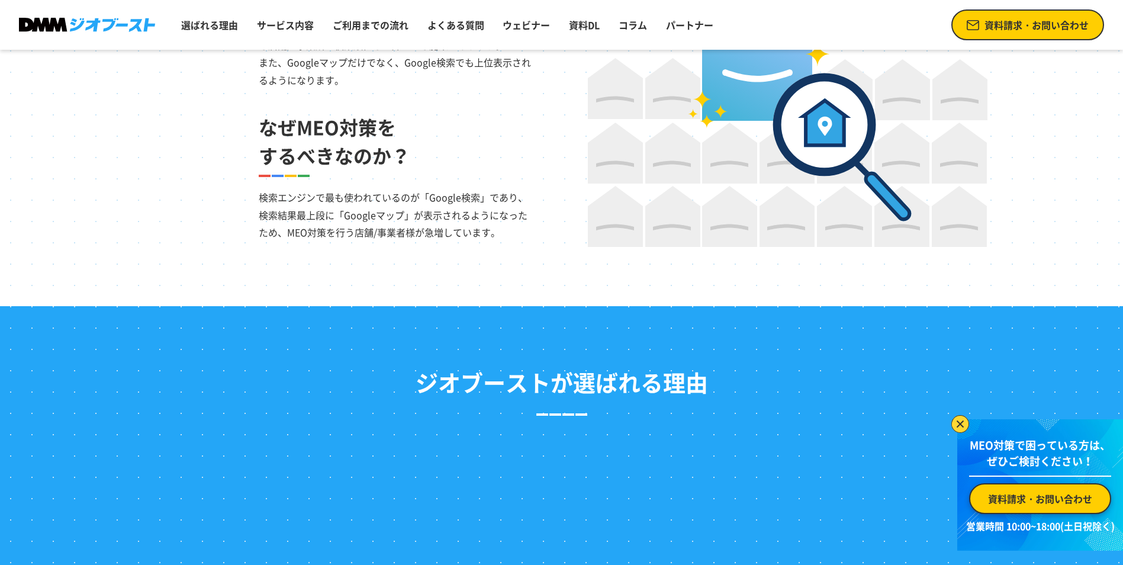
click at [954, 423] on img at bounding box center [961, 424] width 18 height 18
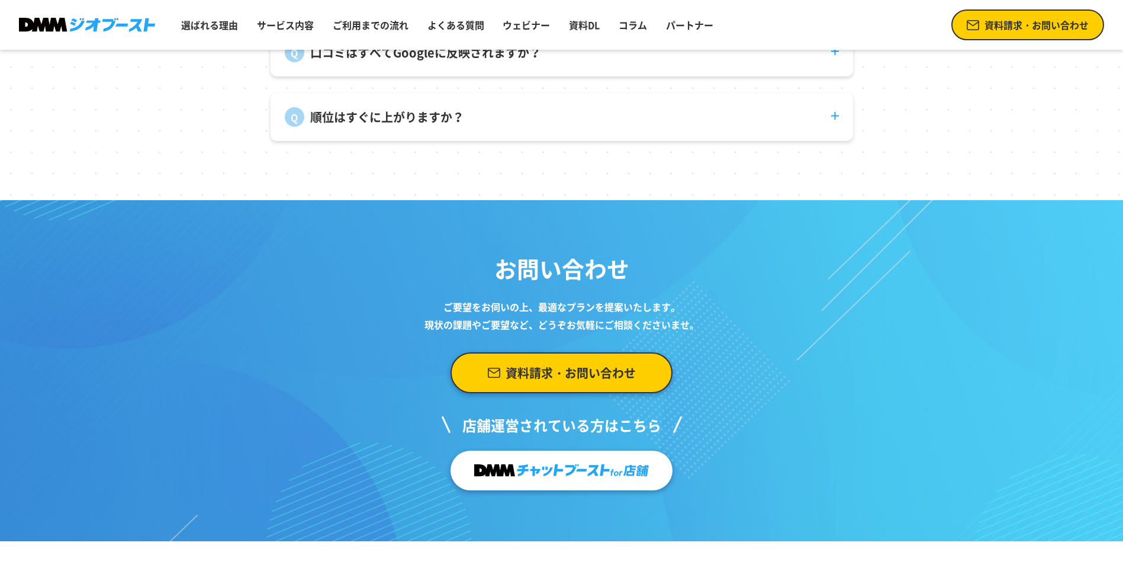
scroll to position [4599, 0]
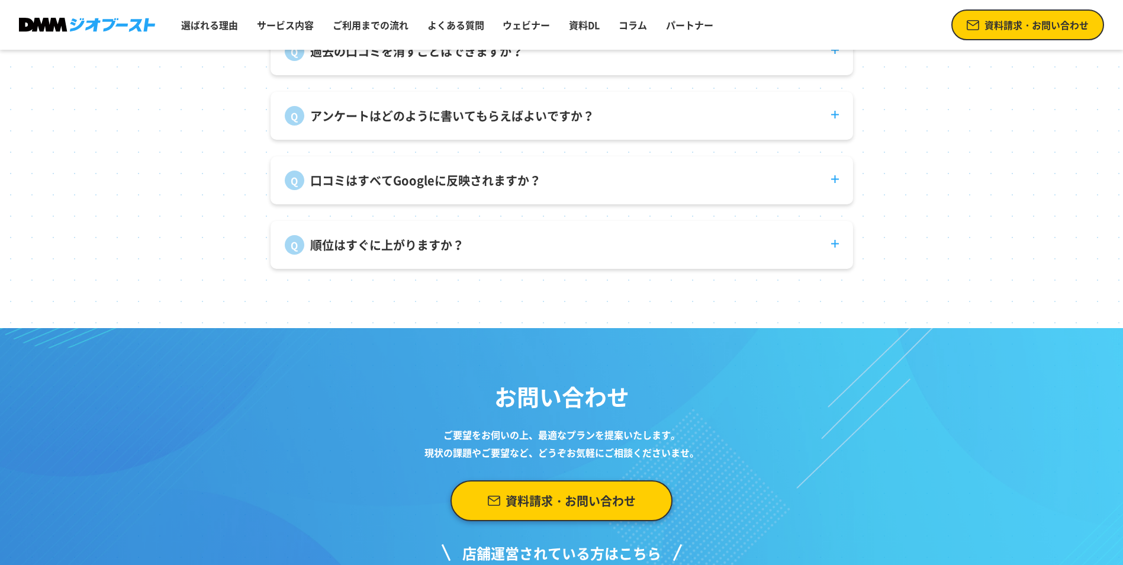
click at [843, 265] on div "順位はすぐに上がりますか？ 急上昇することは稀なので、丁寧に施策を行う必要があります。" at bounding box center [562, 245] width 583 height 48
click at [839, 255] on dt "順位はすぐに上がりますか？" at bounding box center [562, 238] width 583 height 34
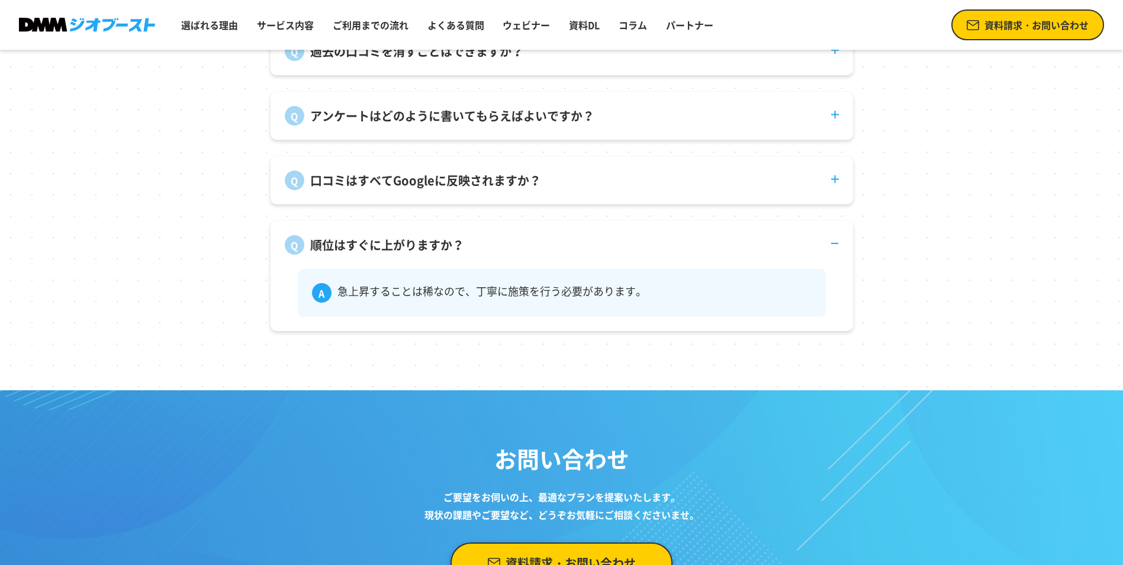
click at [833, 190] on dt "口コミはすべてGoogleに反映されますか？" at bounding box center [562, 173] width 583 height 34
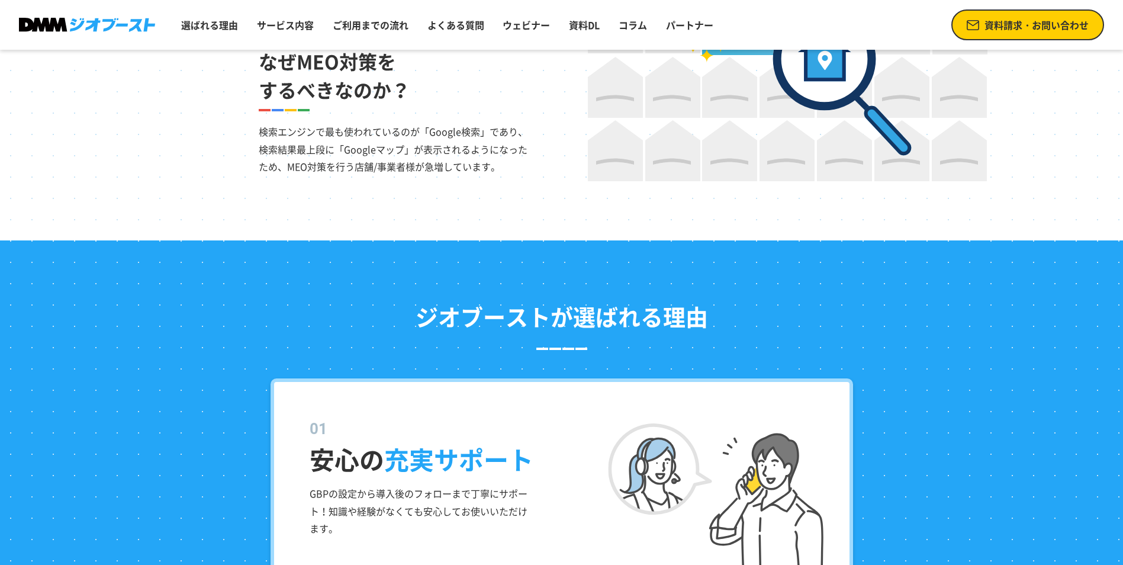
scroll to position [986, 0]
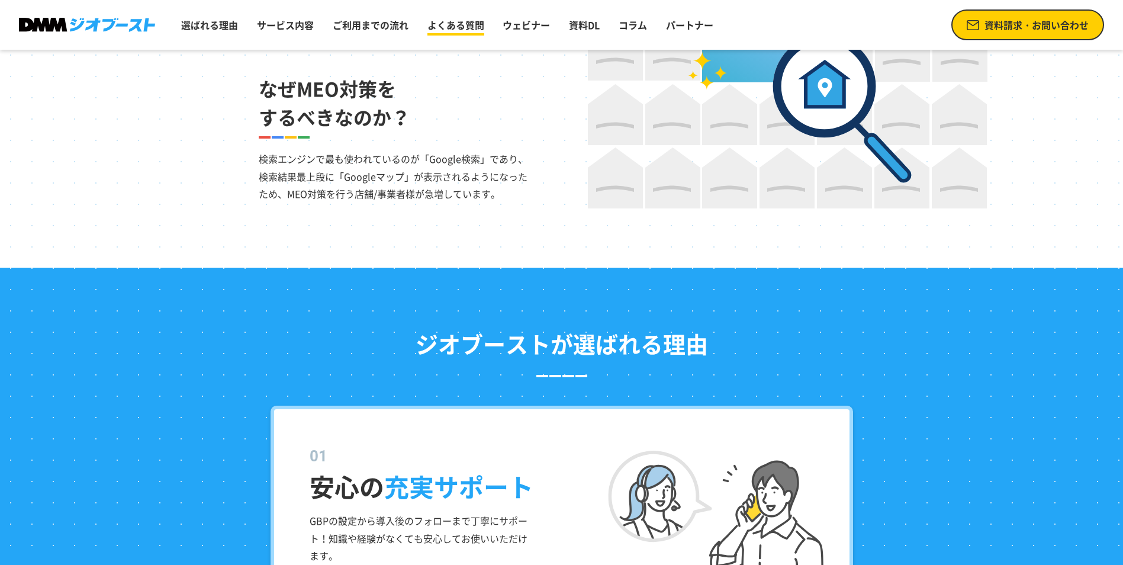
click at [455, 19] on link "よくある質問" at bounding box center [456, 25] width 66 height 24
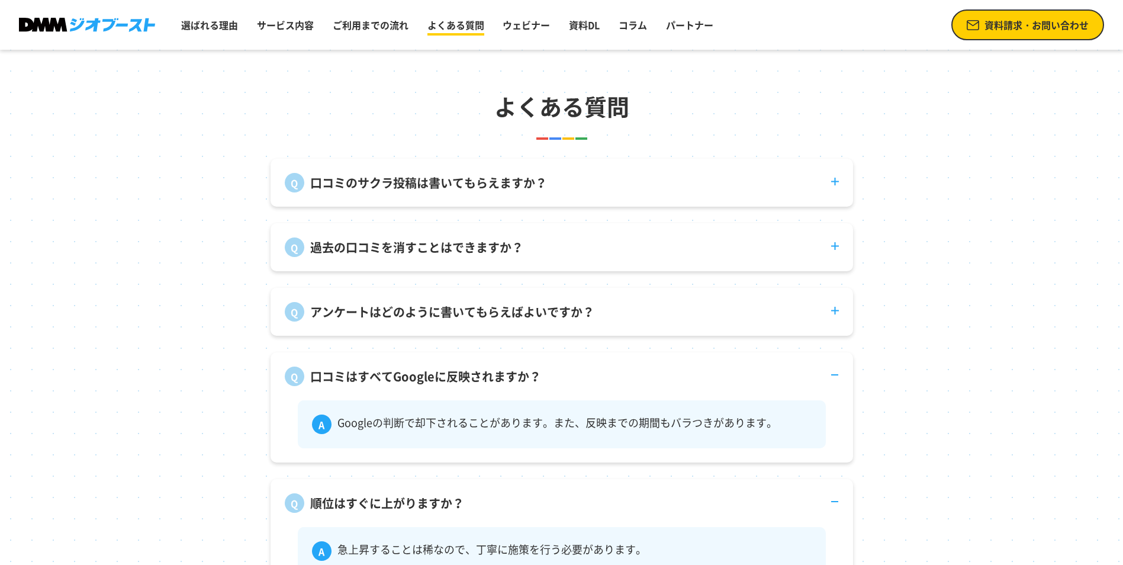
scroll to position [4406, 0]
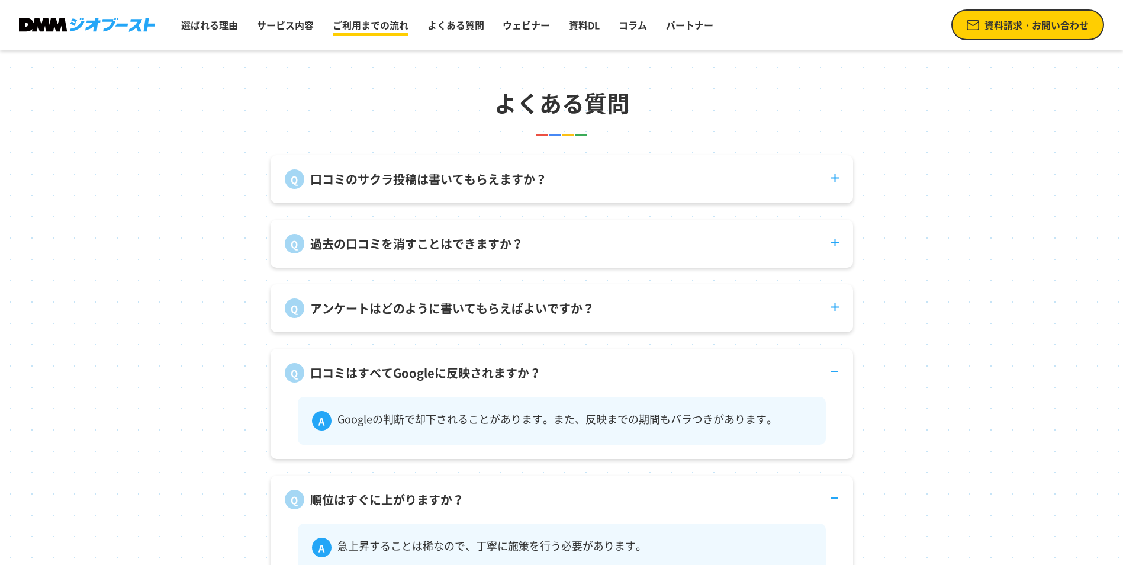
click at [370, 23] on link "ご利用までの流れ" at bounding box center [370, 25] width 85 height 24
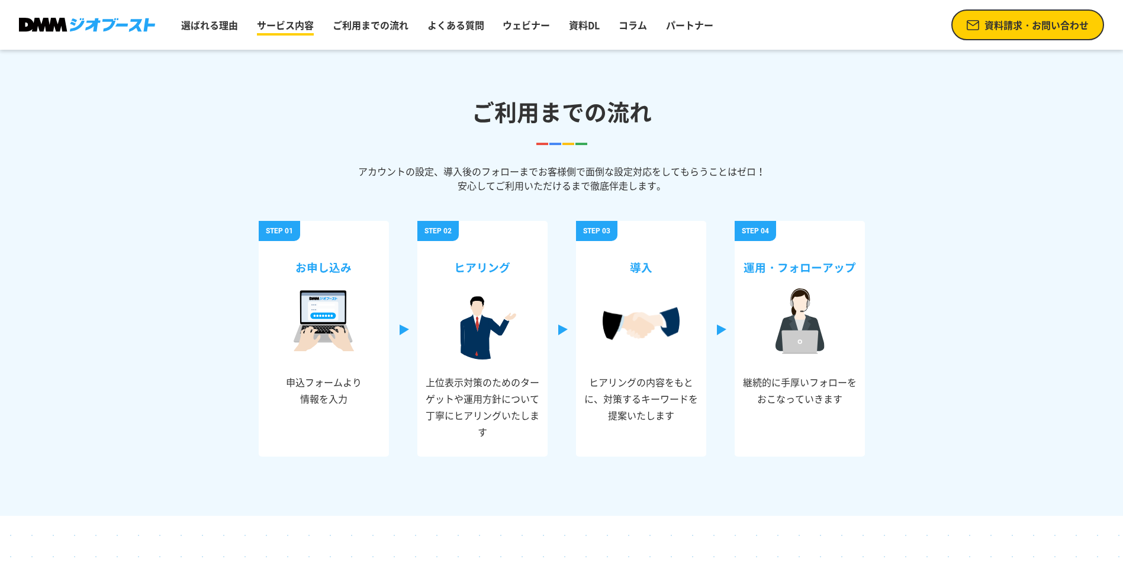
click at [274, 36] on link "サービス内容" at bounding box center [285, 25] width 66 height 24
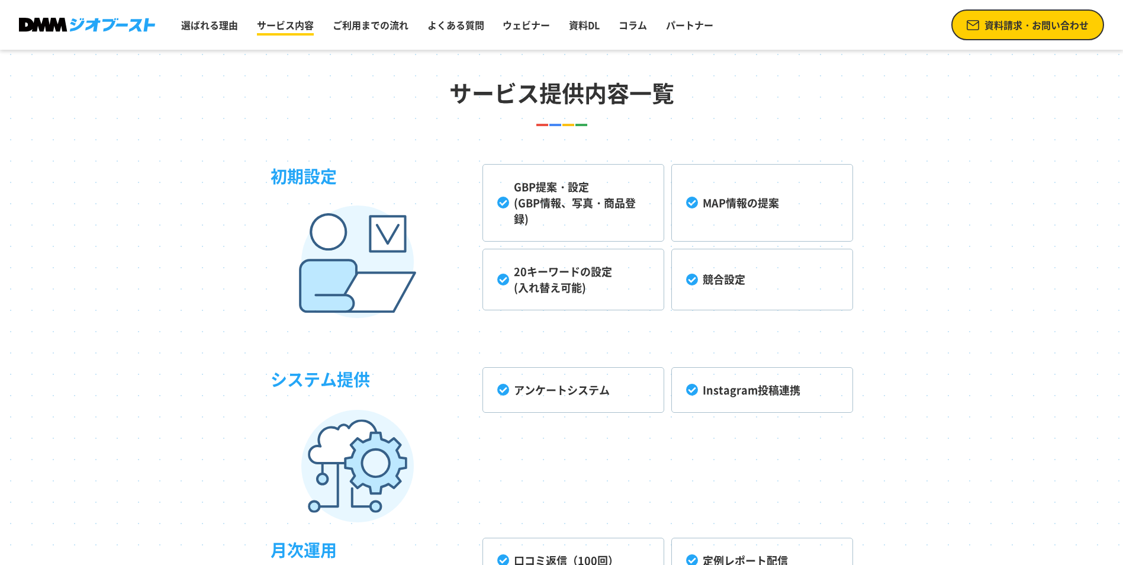
scroll to position [3015, 0]
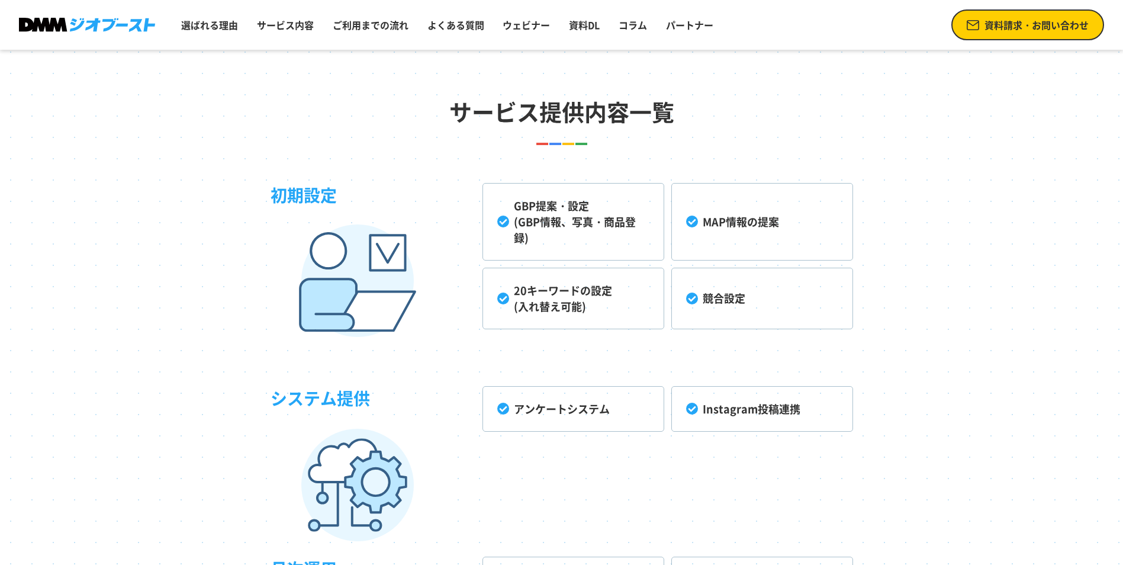
click at [200, 45] on header "選ばれる理由 サービス内容 ご利用までの流れ よくある質問 ウェビナー 資料DL コラム パートナー 資料請求・お問い合わせ" at bounding box center [561, 25] width 1123 height 50
click at [204, 34] on link "選ばれる理由" at bounding box center [209, 25] width 66 height 24
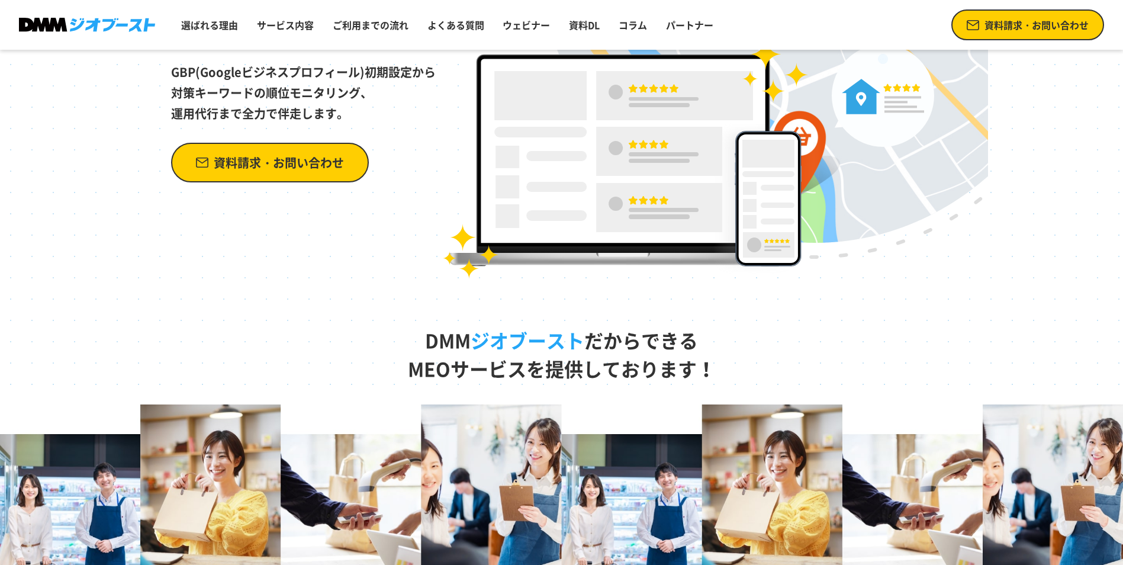
scroll to position [0, 0]
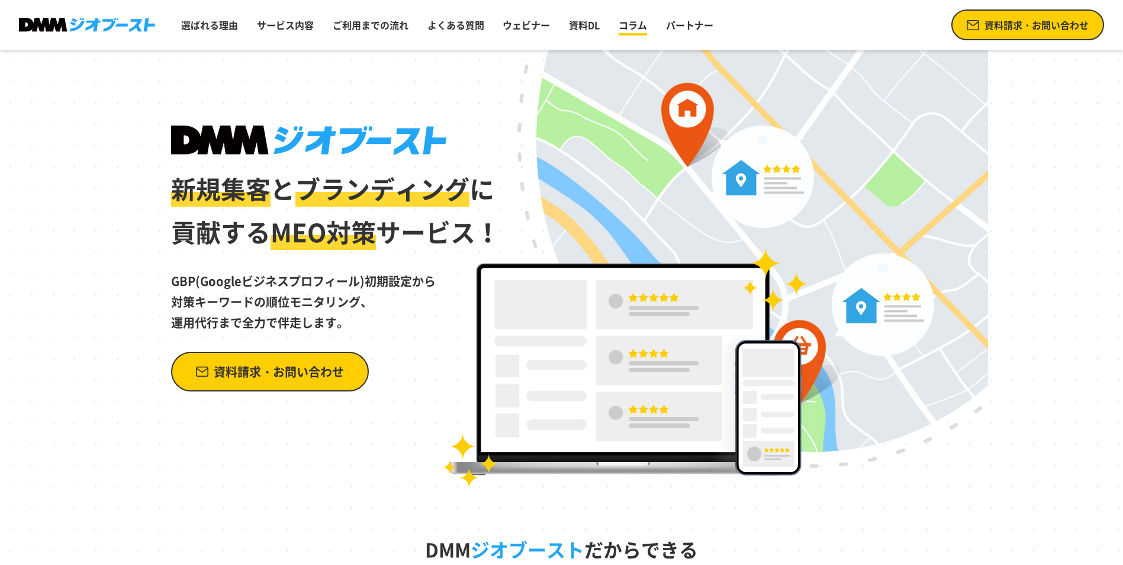
click at [638, 23] on link "コラム" at bounding box center [633, 25] width 38 height 24
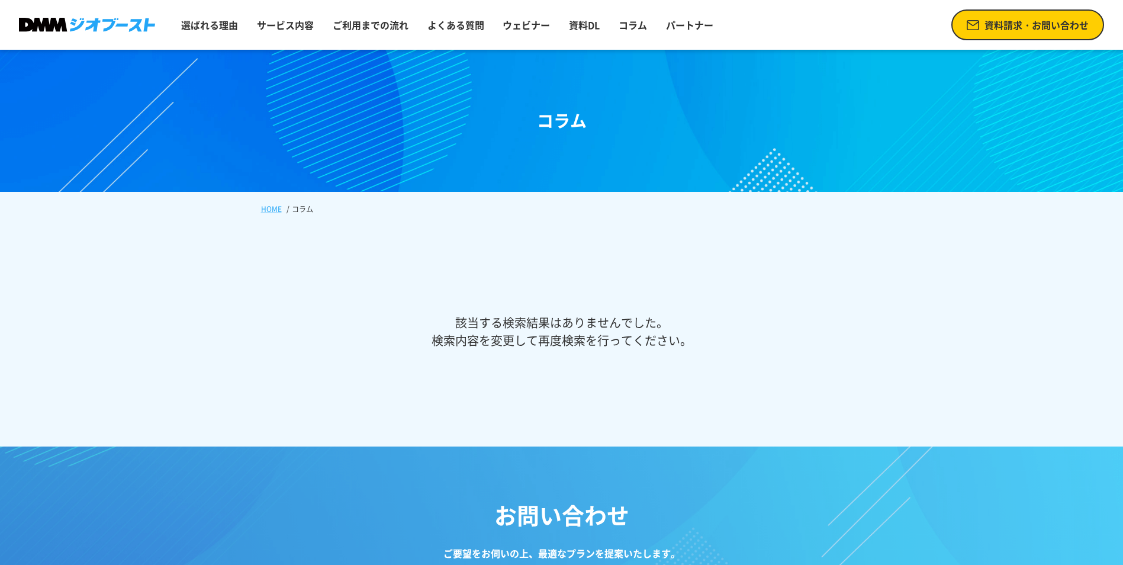
click at [28, 19] on img at bounding box center [87, 25] width 136 height 15
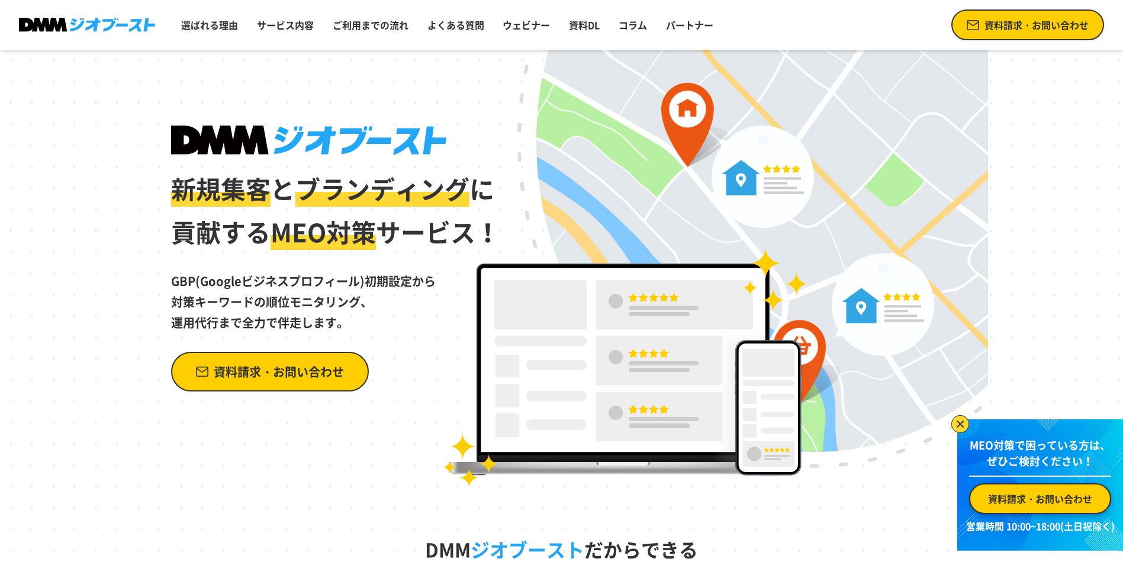
click at [967, 425] on img at bounding box center [961, 424] width 18 height 18
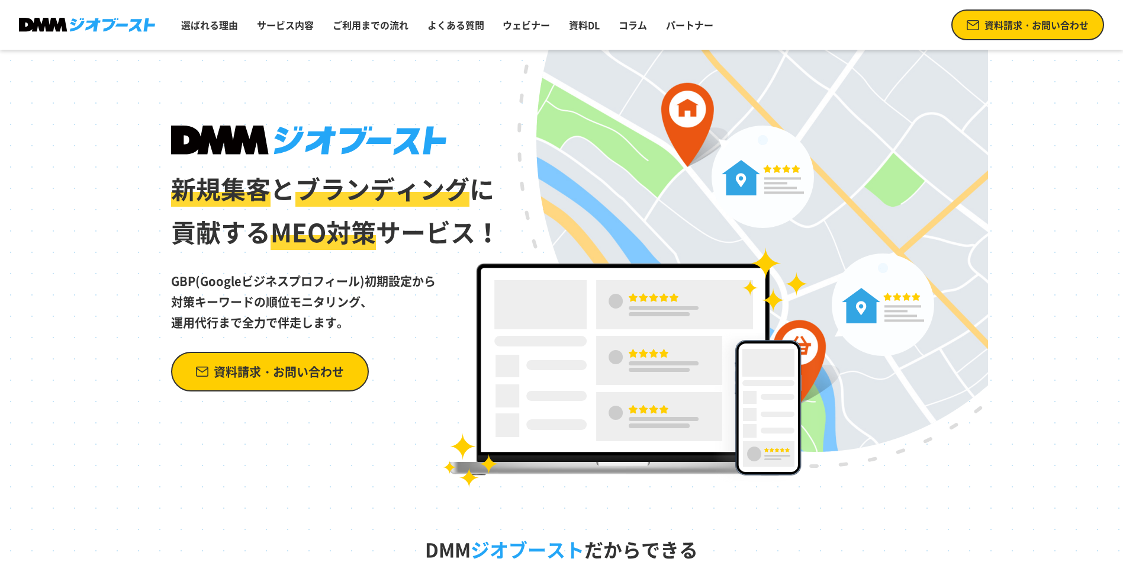
click at [366, 38] on ul "選ばれる理由 サービス内容 ご利用までの流れ よくある質問 ウェビナー 資料DL コラム パートナー" at bounding box center [447, 24] width 542 height 31
click at [371, 31] on link "ご利用までの流れ" at bounding box center [370, 25] width 85 height 24
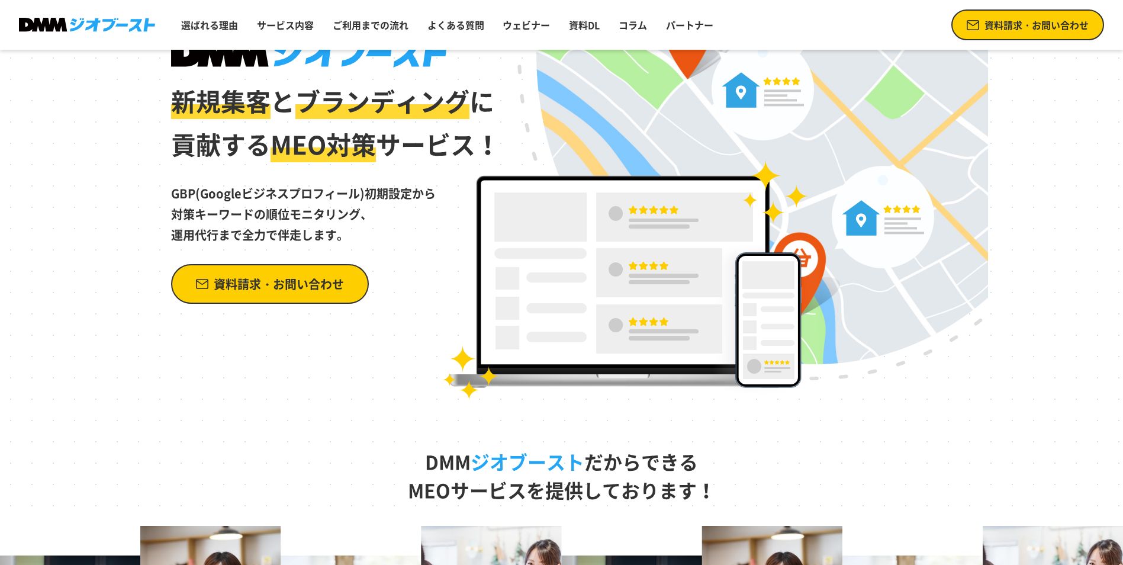
scroll to position [237, 0]
